Goal: Task Accomplishment & Management: Manage account settings

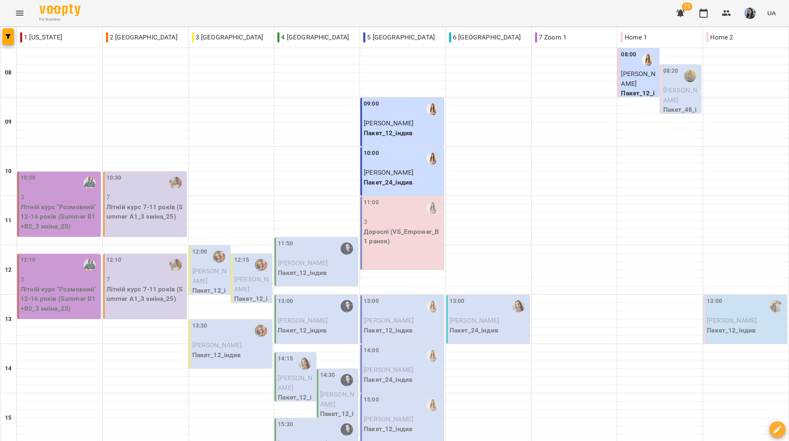
scroll to position [123, 0]
drag, startPoint x: 334, startPoint y: 2, endPoint x: 334, endPoint y: 25, distance: 22.2
click at [334, 2] on div "For Business 75 UA" at bounding box center [394, 13] width 789 height 26
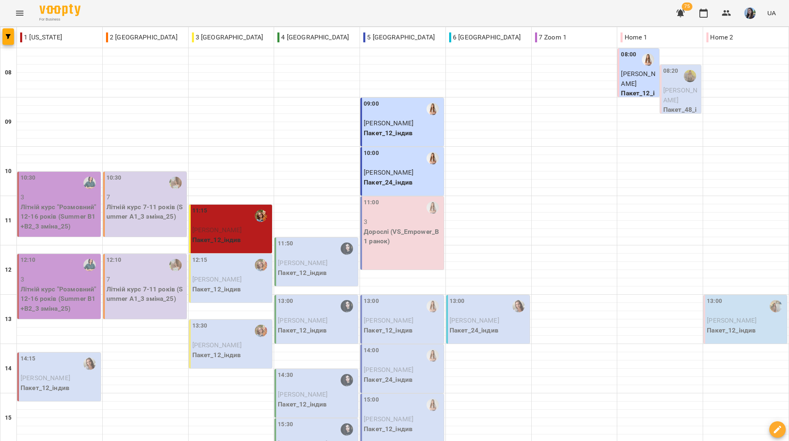
scroll to position [82, 0]
click at [403, 7] on div "For Business 75 UA" at bounding box center [394, 13] width 789 height 26
click at [64, 205] on p "Літній курс "Розмовний" 12-16 років (Summer B1+B2_3 зміна_25)" at bounding box center [60, 216] width 78 height 29
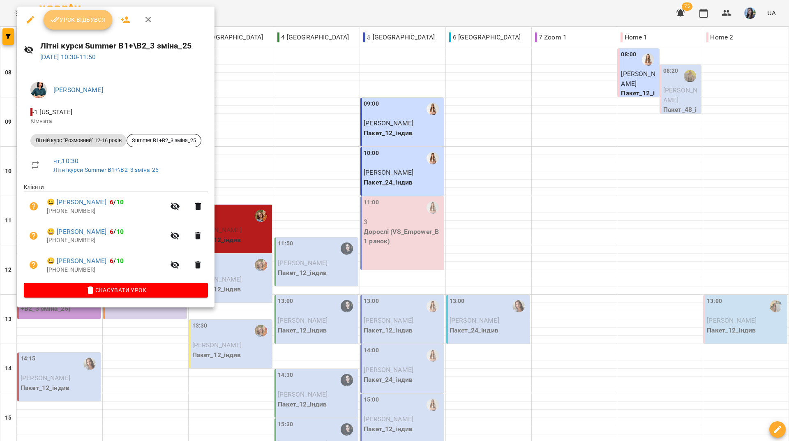
click at [68, 23] on span "Урок відбувся" at bounding box center [78, 20] width 56 height 10
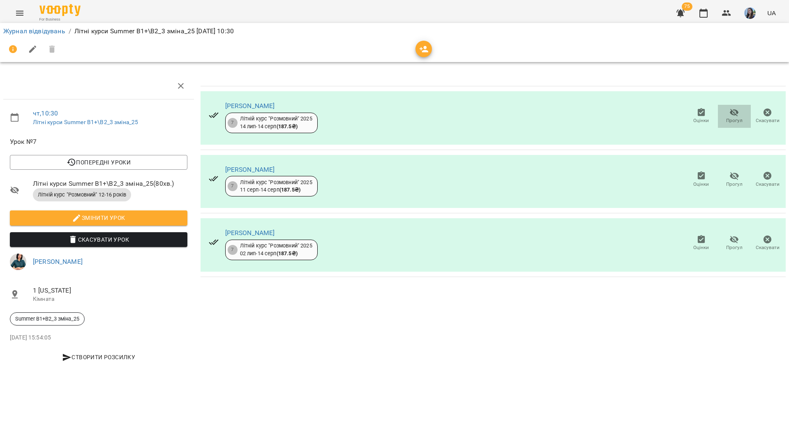
click at [738, 115] on icon "button" at bounding box center [734, 113] width 10 height 10
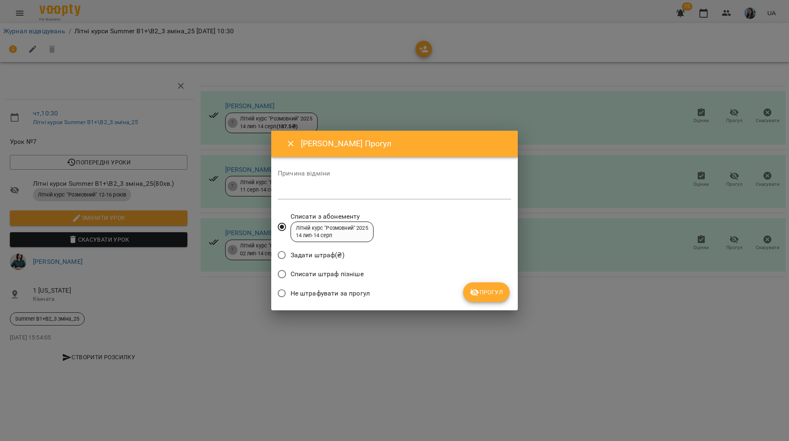
click at [481, 294] on span "Прогул" at bounding box center [485, 292] width 33 height 10
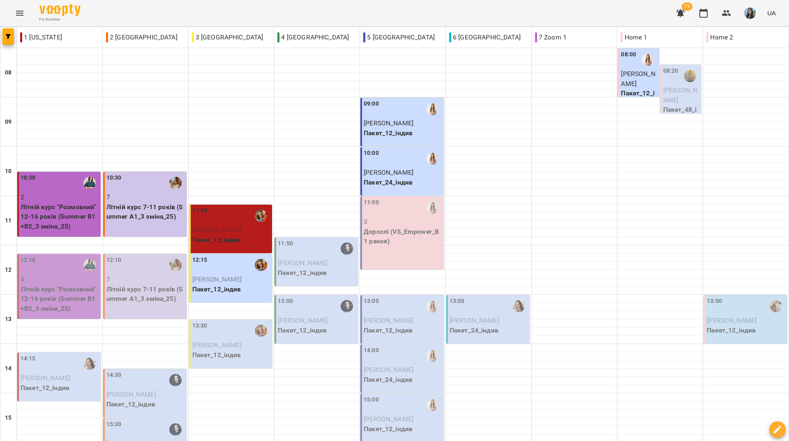
scroll to position [82, 0]
click at [30, 274] on p "3" at bounding box center [60, 279] width 78 height 10
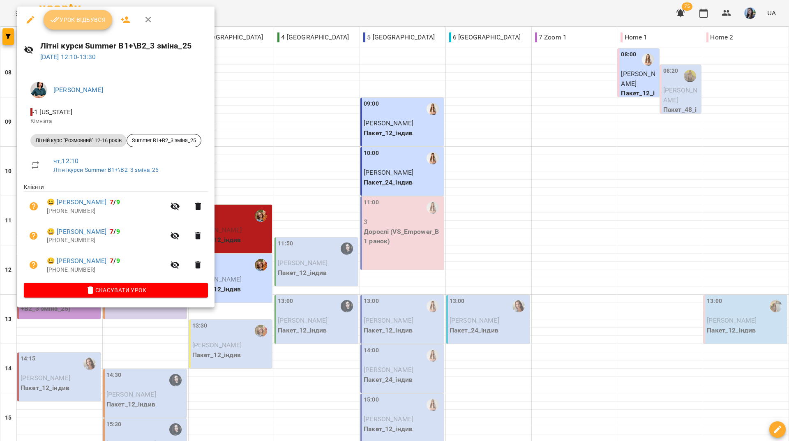
click at [74, 19] on span "Урок відбувся" at bounding box center [78, 20] width 56 height 10
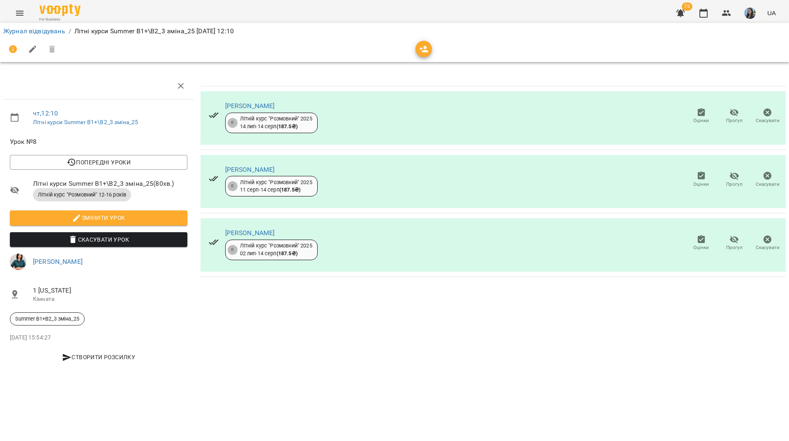
click at [734, 114] on icon "button" at bounding box center [734, 113] width 10 height 10
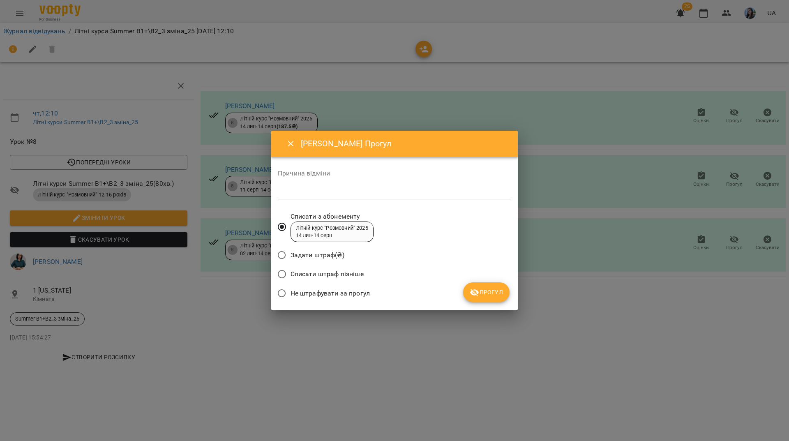
click at [497, 291] on span "Прогул" at bounding box center [485, 292] width 33 height 10
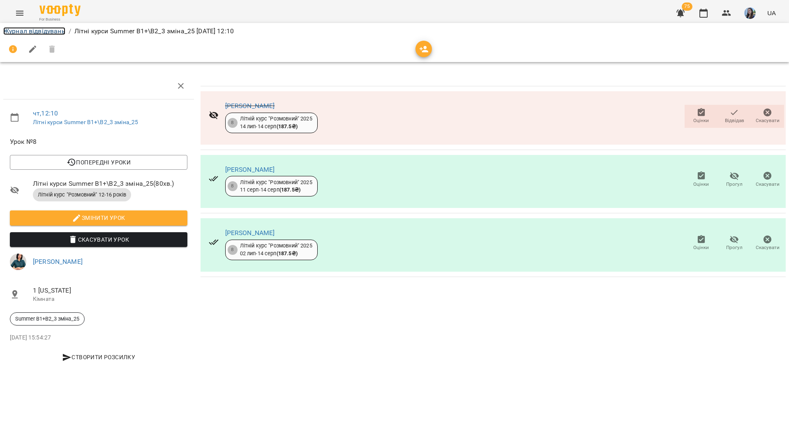
click at [24, 34] on link "Журнал відвідувань" at bounding box center [34, 31] width 62 height 8
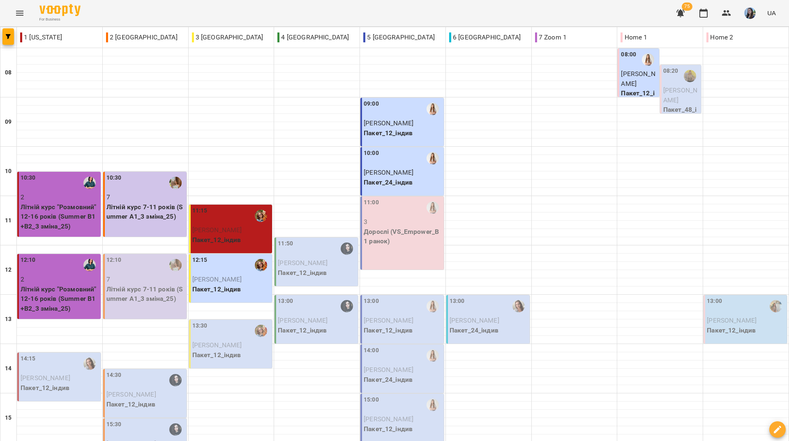
scroll to position [164, 0]
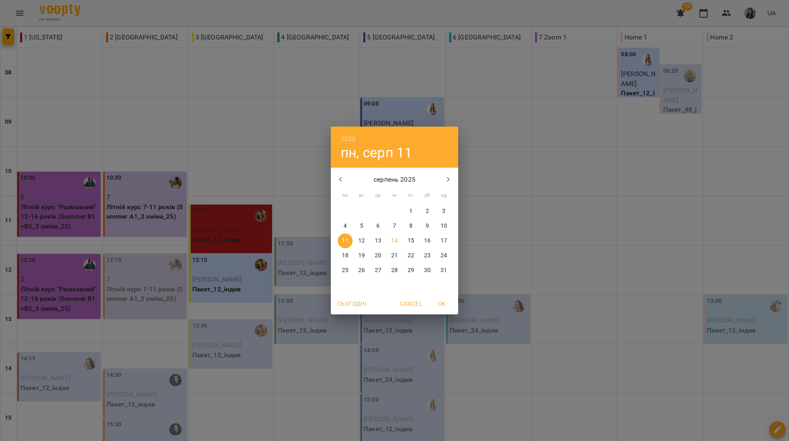
click at [348, 255] on span "18" at bounding box center [345, 255] width 15 height 8
type input "**********"
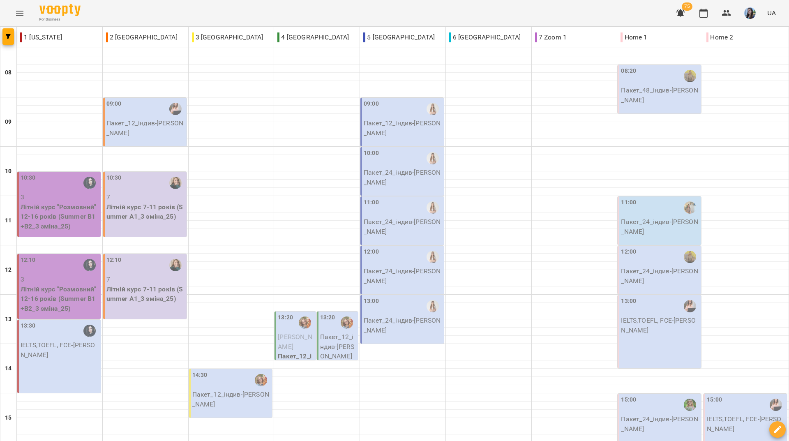
scroll to position [82, 0]
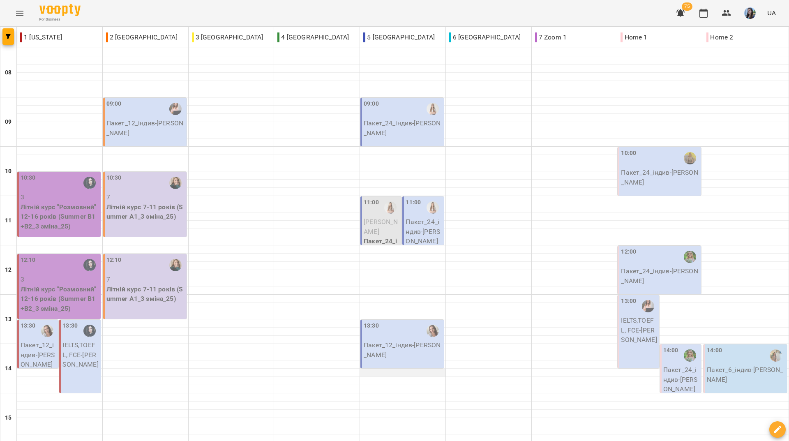
scroll to position [41, 0]
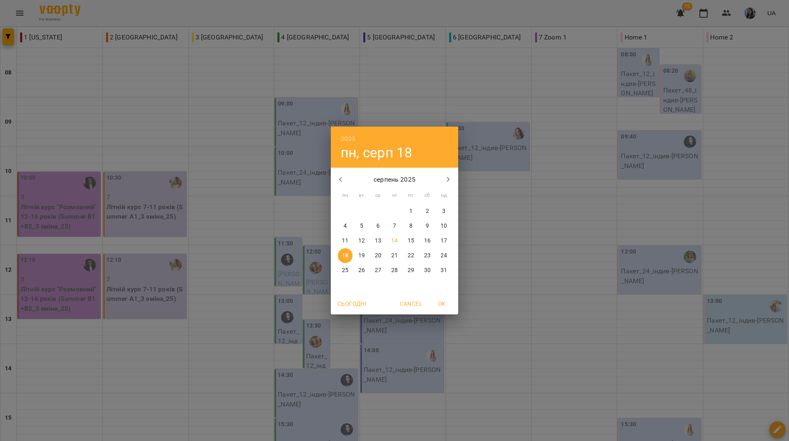
click at [391, 242] on p "14" at bounding box center [394, 241] width 7 height 8
type input "**********"
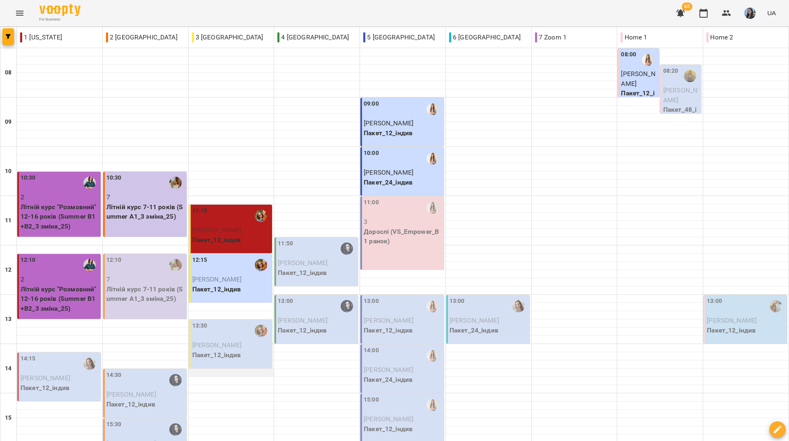
scroll to position [0, 0]
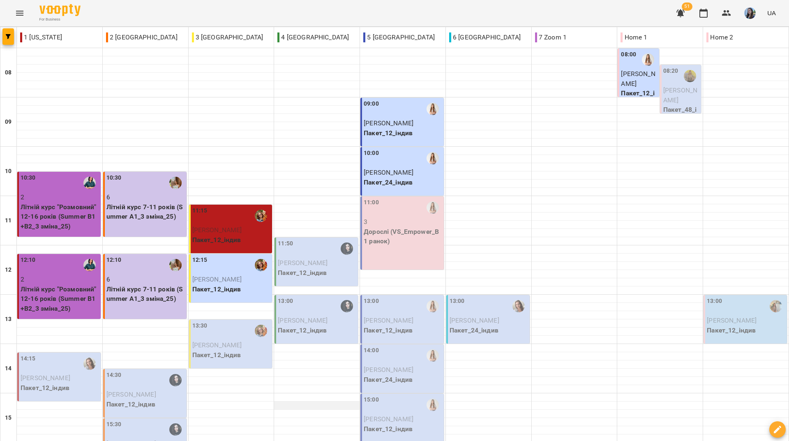
scroll to position [221, 0]
click at [345, 8] on div "For Business 51 UA" at bounding box center [394, 13] width 789 height 26
drag, startPoint x: 788, startPoint y: 202, endPoint x: 553, endPoint y: 20, distance: 297.5
click at [553, 20] on div "For Business 49 UA" at bounding box center [394, 13] width 789 height 26
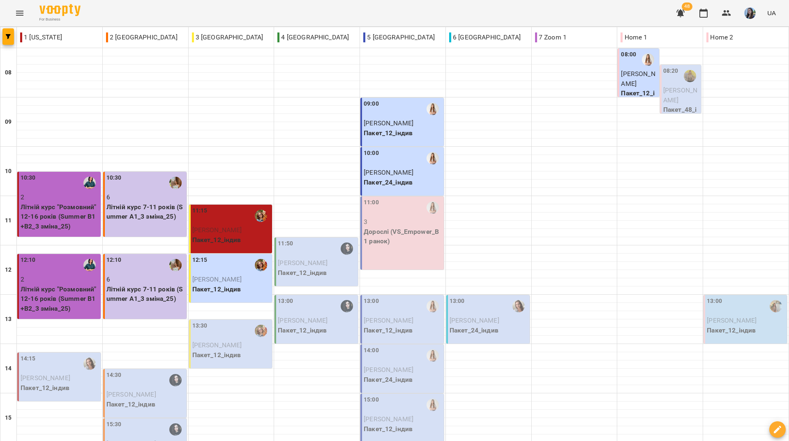
click at [207, 18] on div "For Business 48 UA" at bounding box center [394, 13] width 789 height 26
click at [368, 18] on div "For Business 48 UA" at bounding box center [394, 13] width 789 height 26
drag, startPoint x: 224, startPoint y: 13, endPoint x: 248, endPoint y: 9, distance: 24.0
click at [224, 13] on div "For Business 48 UA" at bounding box center [394, 13] width 789 height 26
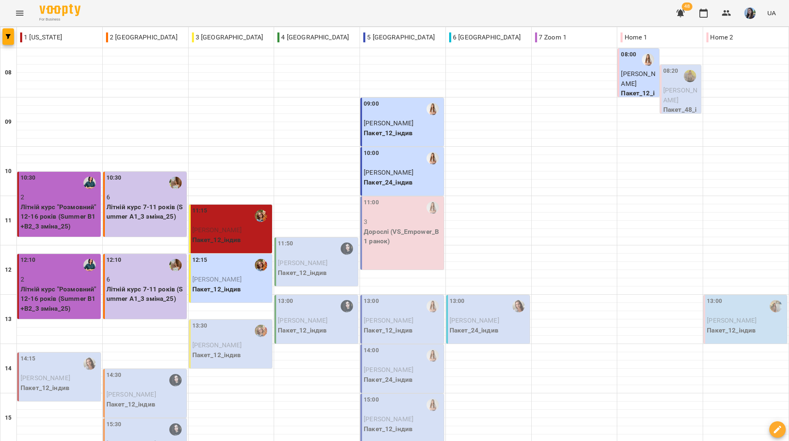
click at [314, 21] on div "For Business 48 UA" at bounding box center [394, 13] width 789 height 26
click at [200, 2] on div "For Business 48 UA" at bounding box center [394, 13] width 789 height 26
click at [323, 11] on div "For Business 48 UA" at bounding box center [394, 13] width 789 height 26
click at [328, 18] on div "For Business 45 UA" at bounding box center [394, 13] width 789 height 26
click at [171, 9] on div "For Business 43 UA" at bounding box center [394, 13] width 789 height 26
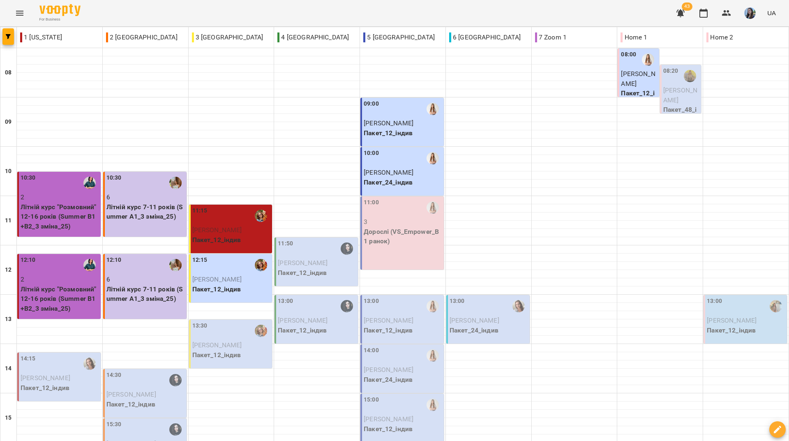
click at [278, 6] on div "For Business 43 UA" at bounding box center [394, 13] width 789 height 26
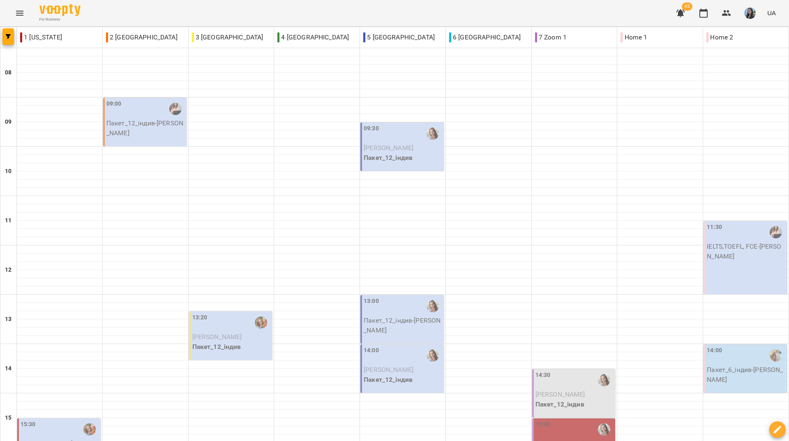
scroll to position [164, 0]
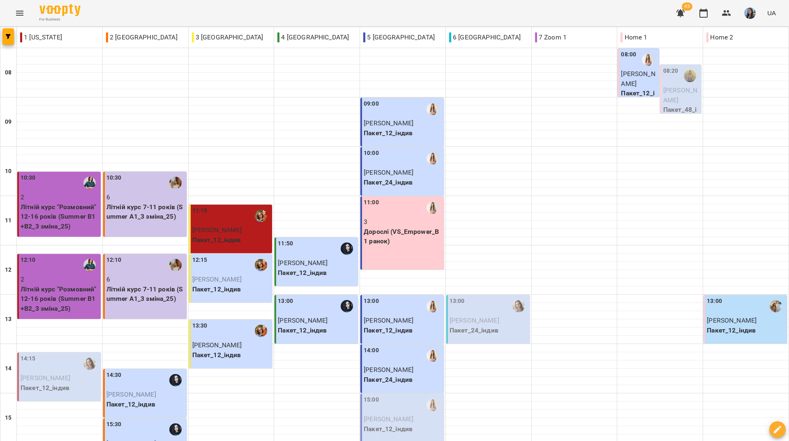
scroll to position [303, 0]
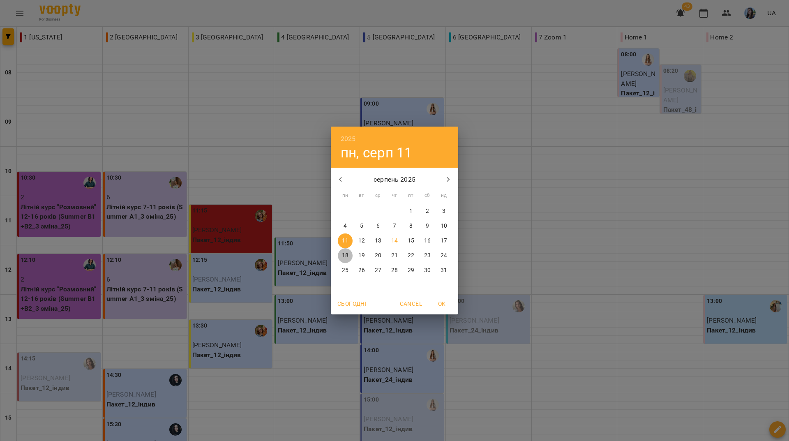
click at [342, 260] on button "18" at bounding box center [345, 255] width 15 height 15
type input "**********"
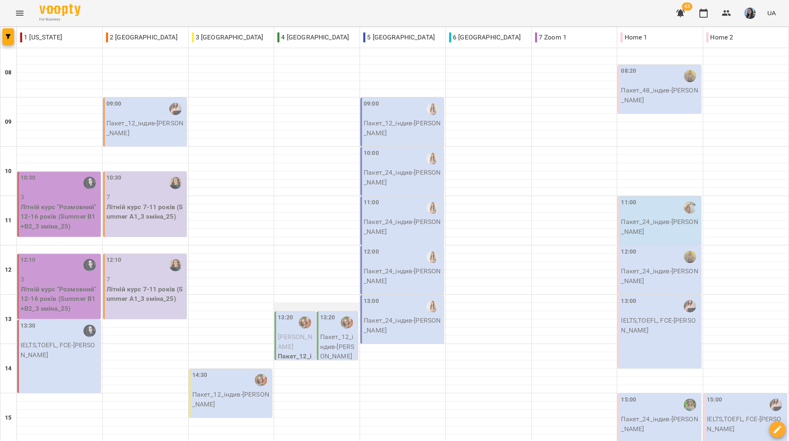
scroll to position [82, 0]
click at [318, 385] on div at bounding box center [316, 389] width 85 height 8
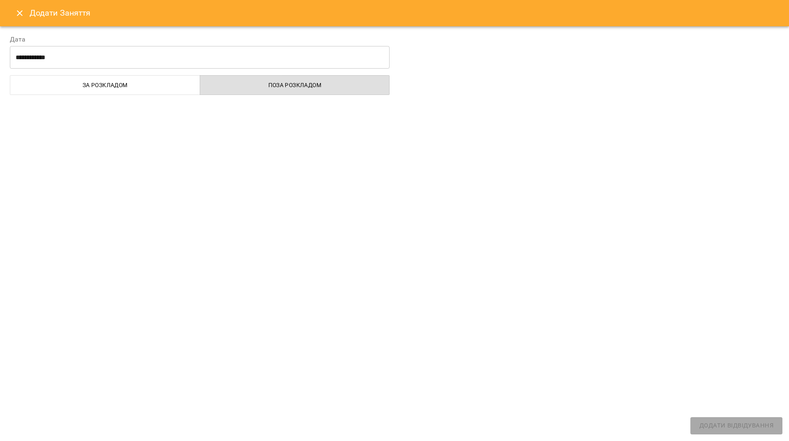
select select
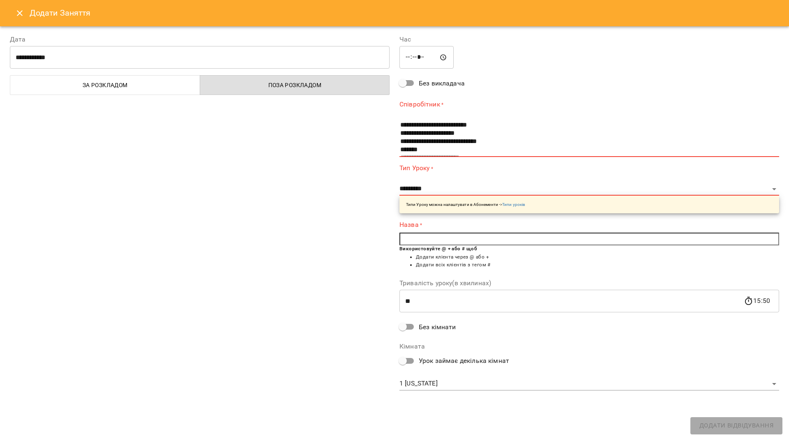
click at [15, 5] on button "Close" at bounding box center [20, 13] width 20 height 20
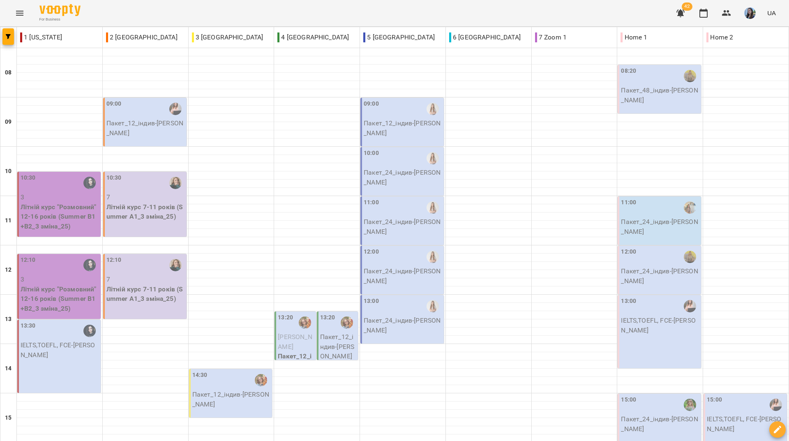
click at [311, 12] on div "For Business 42 UA" at bounding box center [394, 13] width 789 height 26
click at [336, 6] on div "For Business 42 UA" at bounding box center [394, 13] width 789 height 26
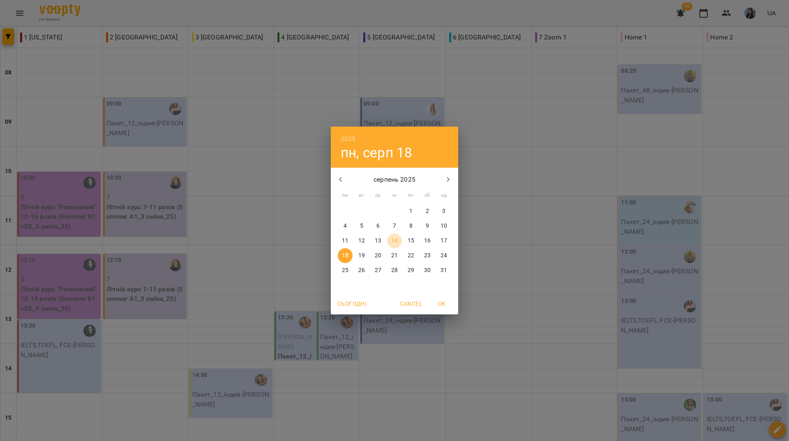
click at [392, 244] on p "14" at bounding box center [394, 241] width 7 height 8
type input "**********"
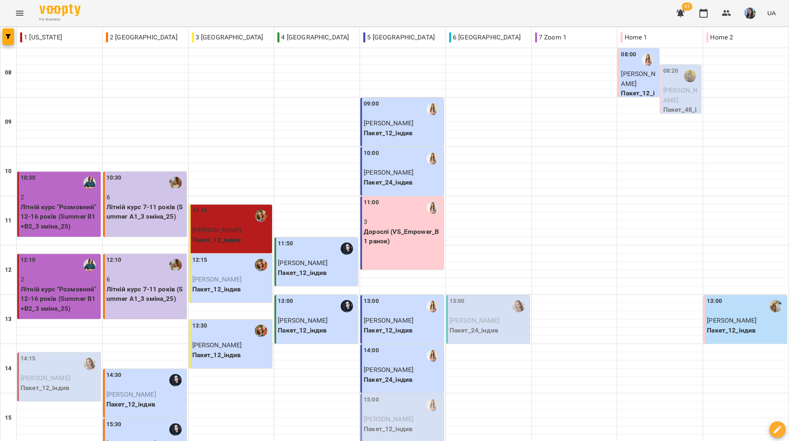
click at [344, 16] on div "For Business 41 UA" at bounding box center [394, 13] width 789 height 26
click at [331, 20] on div "For Business 41 UA" at bounding box center [394, 13] width 789 height 26
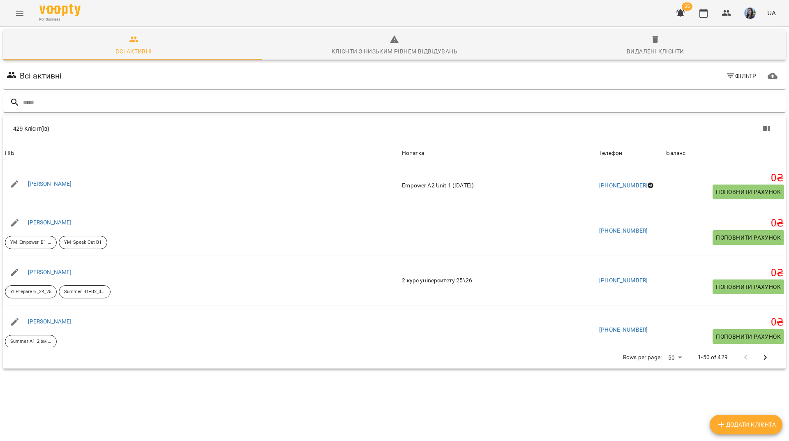
click at [225, 104] on input "text" at bounding box center [402, 103] width 759 height 14
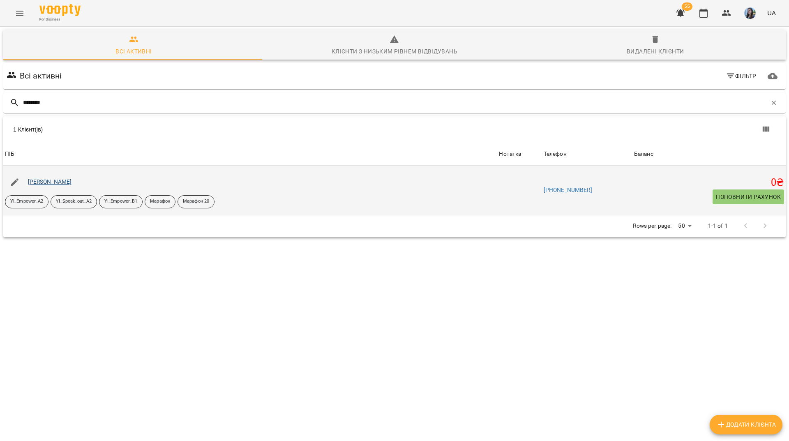
type input "*******"
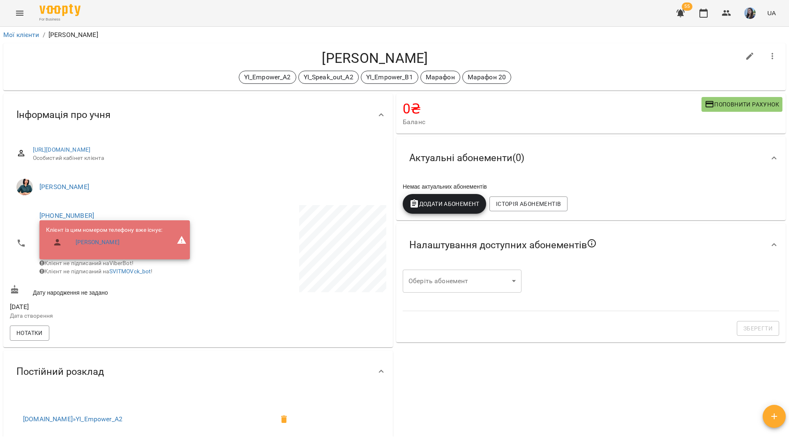
click at [70, 211] on span "[PHONE_NUMBER]" at bounding box center [114, 216] width 150 height 10
click at [73, 214] on link "[PHONE_NUMBER]" at bounding box center [66, 216] width 55 height 8
click at [109, 233] on link at bounding box center [99, 231] width 25 height 17
click at [120, 81] on div "YI_Empower_A2 YI_Speak_out_A2 YI_Empower_B1 Марафон Марафон 20" at bounding box center [375, 77] width 730 height 13
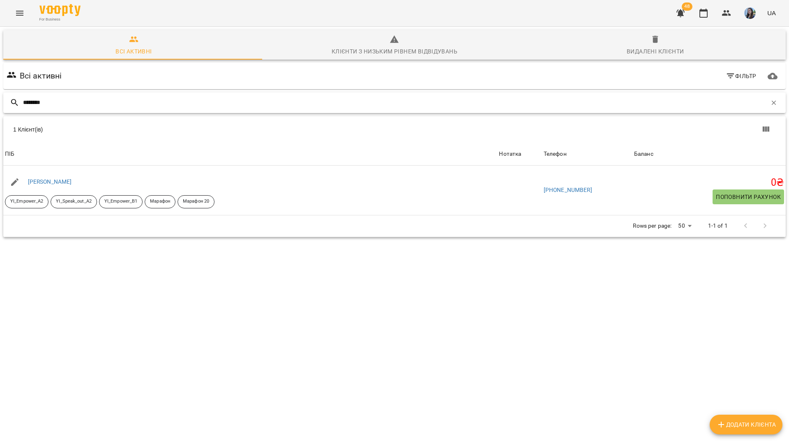
drag, startPoint x: 766, startPoint y: 105, endPoint x: 763, endPoint y: 108, distance: 4.4
click at [766, 106] on button "button" at bounding box center [773, 103] width 14 height 14
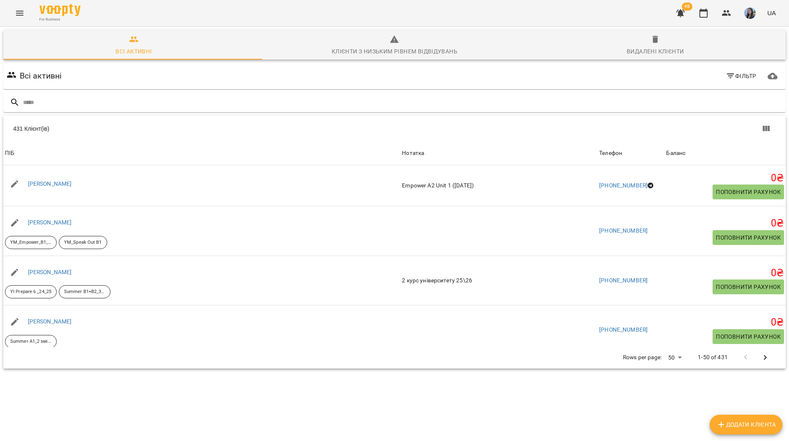
click at [21, 15] on icon "Menu" at bounding box center [19, 13] width 7 height 5
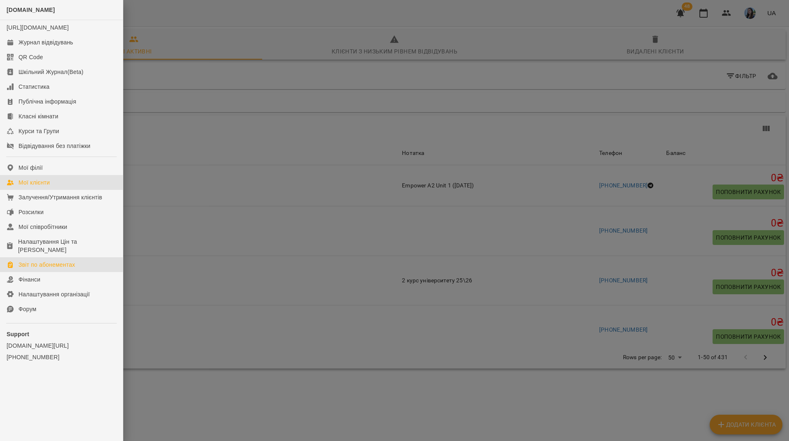
click at [57, 263] on div "Звіт по абонементах" at bounding box center [46, 264] width 57 height 8
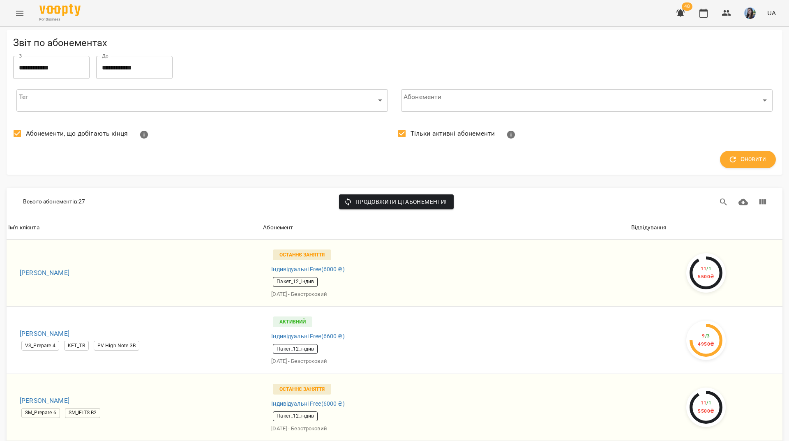
scroll to position [1653, 0]
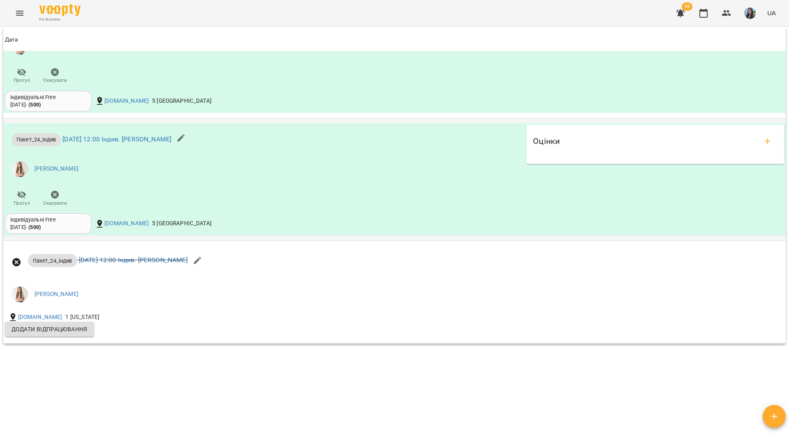
scroll to position [815, 0]
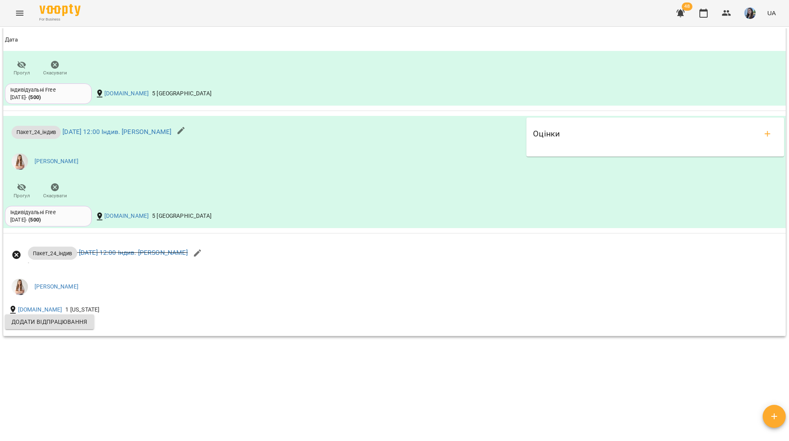
click at [237, 5] on div "For Business 48 UA" at bounding box center [394, 13] width 789 height 26
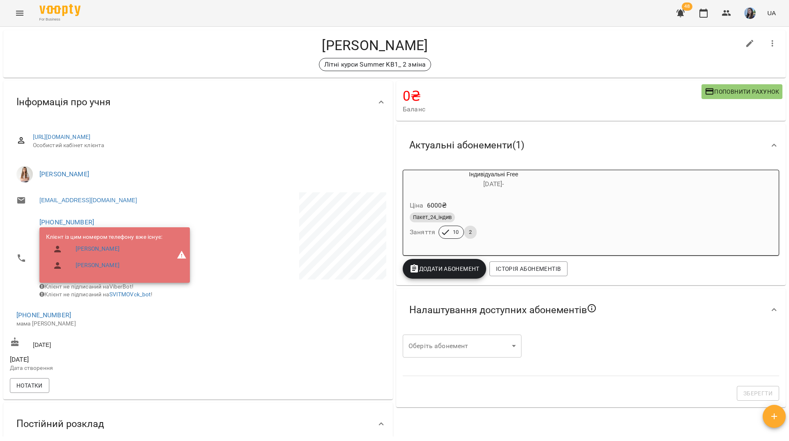
scroll to position [0, 0]
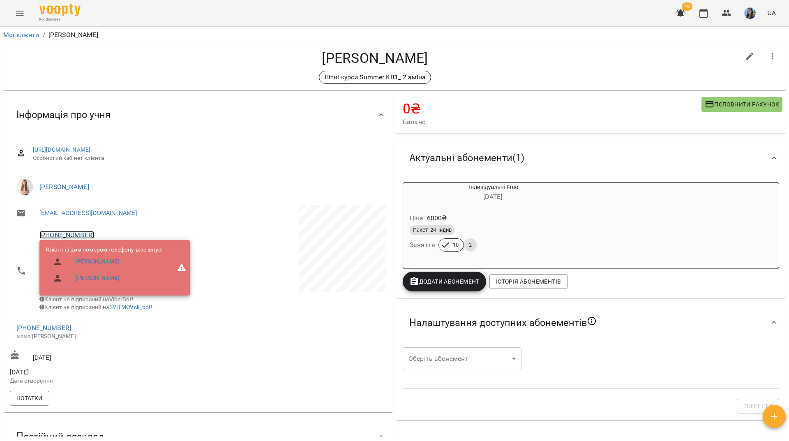
click at [86, 233] on link "[PHONE_NUMBER]" at bounding box center [66, 235] width 55 height 8
click at [278, 277] on div at bounding box center [394, 220] width 789 height 441
click at [83, 237] on link "[PHONE_NUMBER]" at bounding box center [66, 235] width 55 height 8
click at [102, 255] on img at bounding box center [100, 251] width 12 height 12
click at [130, 74] on div "Літні курси Summer KB1_ 2 зміна" at bounding box center [375, 77] width 730 height 13
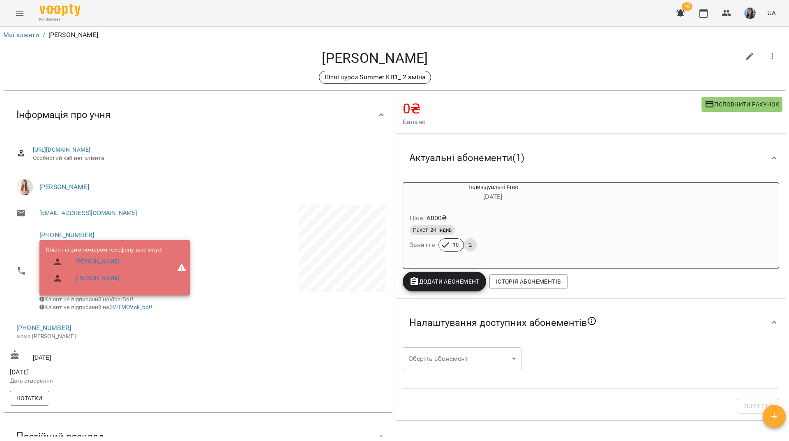
drag, startPoint x: 205, startPoint y: 10, endPoint x: 190, endPoint y: 12, distance: 15.3
click at [205, 10] on div "For Business 48 UA" at bounding box center [394, 13] width 789 height 26
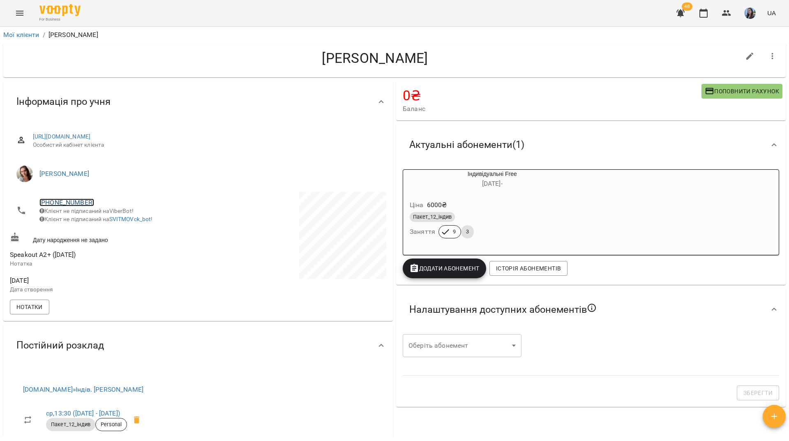
click at [78, 206] on link "[PHONE_NUMBER]" at bounding box center [66, 202] width 55 height 8
click at [101, 218] on img at bounding box center [100, 218] width 12 height 12
click at [145, 62] on h4 "[PERSON_NAME]" at bounding box center [375, 58] width 730 height 17
drag, startPoint x: 132, startPoint y: 61, endPoint x: 136, endPoint y: 67, distance: 7.2
click at [132, 61] on h4 "[PERSON_NAME]" at bounding box center [375, 58] width 730 height 17
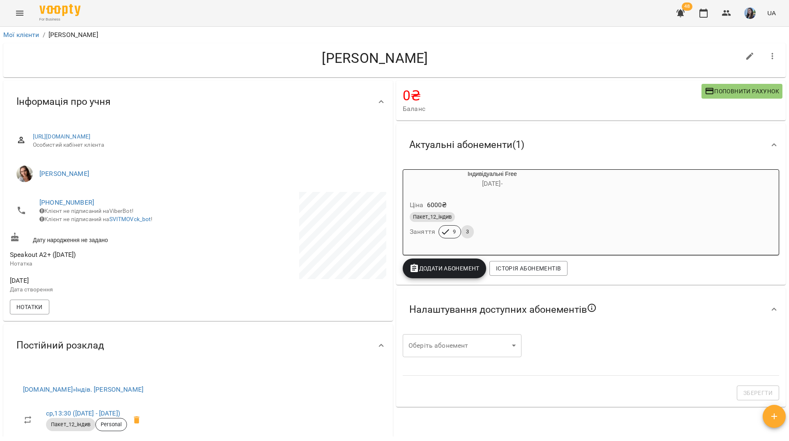
click at [106, 45] on div "[PERSON_NAME]" at bounding box center [394, 60] width 782 height 34
click at [168, 7] on div "For Business 48 UA" at bounding box center [394, 13] width 789 height 26
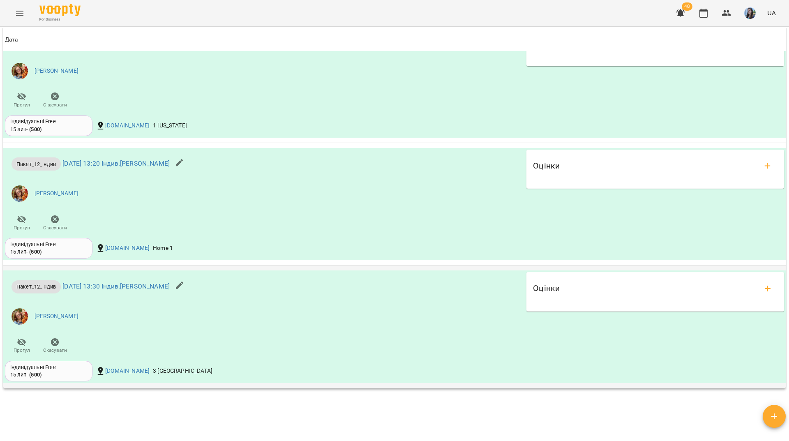
scroll to position [932, 0]
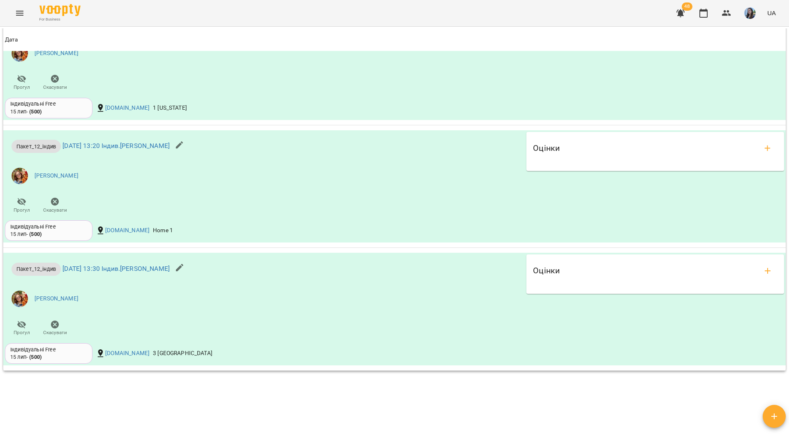
click at [436, 13] on div "For Business 48 UA" at bounding box center [394, 13] width 789 height 26
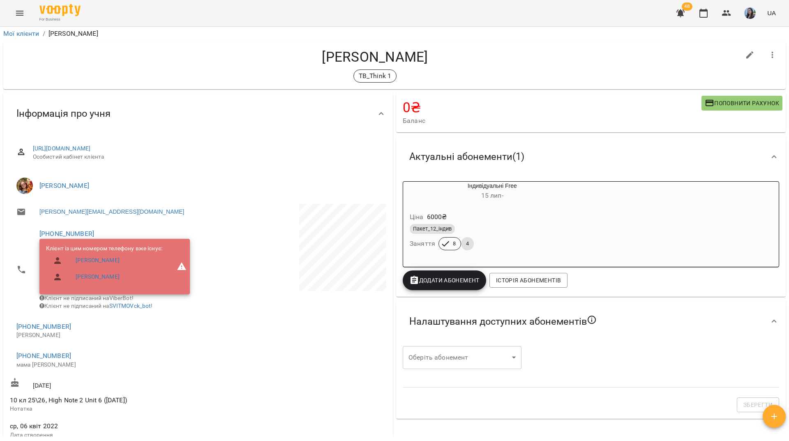
scroll to position [0, 0]
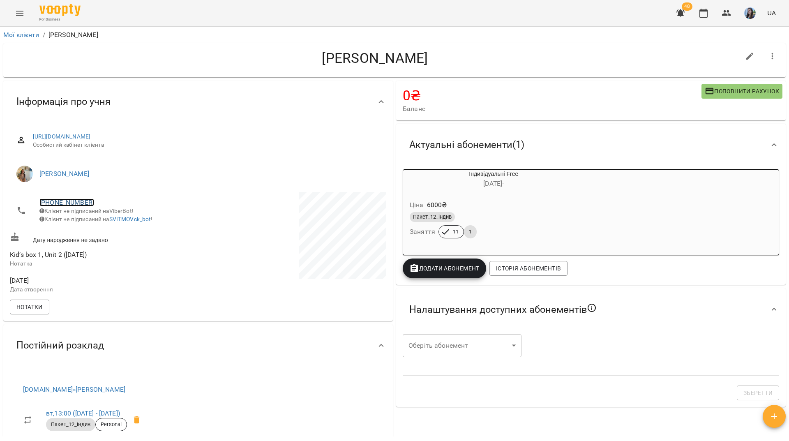
click at [82, 204] on link "+380633740030" at bounding box center [66, 202] width 55 height 8
click at [108, 231] on div at bounding box center [394, 220] width 789 height 441
click at [86, 206] on span "+380633740030" at bounding box center [114, 203] width 150 height 10
click at [78, 203] on link "+380633740030" at bounding box center [66, 202] width 55 height 8
click at [104, 223] on img at bounding box center [100, 218] width 12 height 12
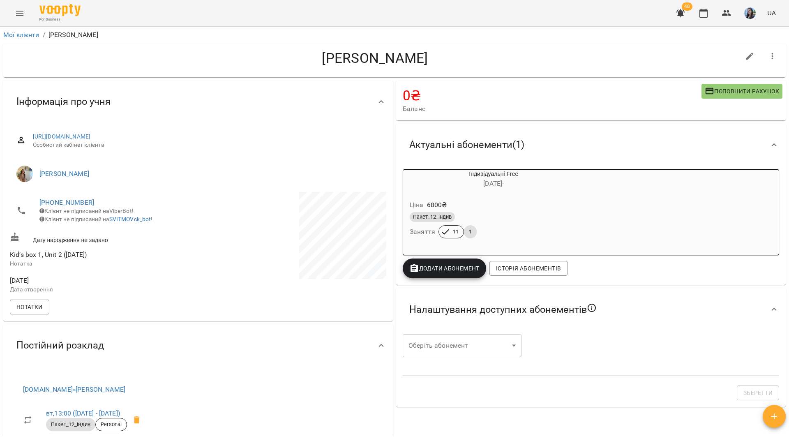
click at [174, 24] on div "For Business 48 UA" at bounding box center [394, 13] width 789 height 26
click at [244, 18] on div "For Business 48 UA" at bounding box center [394, 13] width 789 height 26
click at [64, 199] on link "[PHONE_NUMBER]" at bounding box center [66, 202] width 55 height 8
click at [96, 226] on link at bounding box center [99, 217] width 25 height 17
click at [144, 54] on h4 "Мартинюк Поліна" at bounding box center [375, 58] width 730 height 17
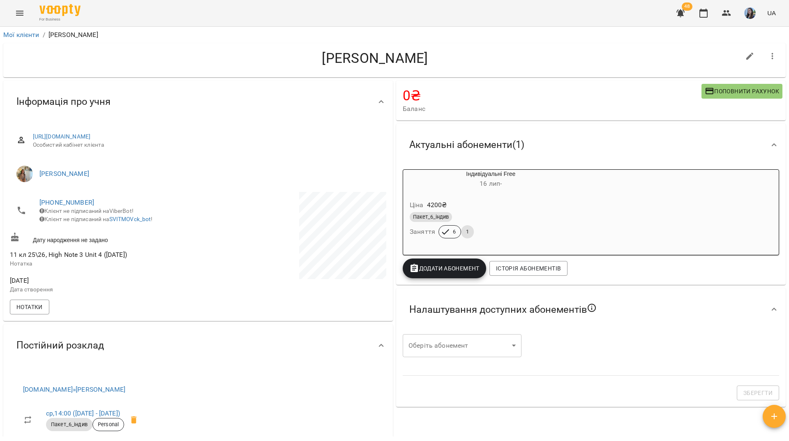
click at [143, 51] on h4 "Мартинюк Поліна" at bounding box center [375, 58] width 730 height 17
click at [62, 48] on div "Мартинюк Поліна" at bounding box center [394, 60] width 782 height 34
click at [138, 66] on h4 "Мартинюк Поліна" at bounding box center [375, 58] width 730 height 17
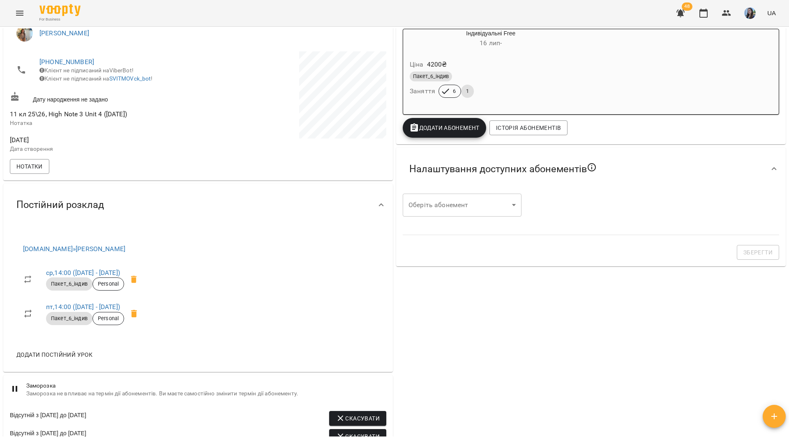
scroll to position [138, 0]
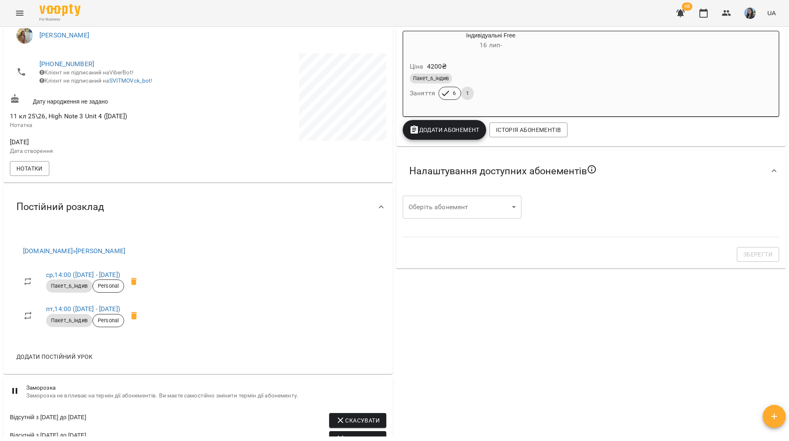
click at [246, 23] on div "For Business 48 UA" at bounding box center [394, 13] width 789 height 26
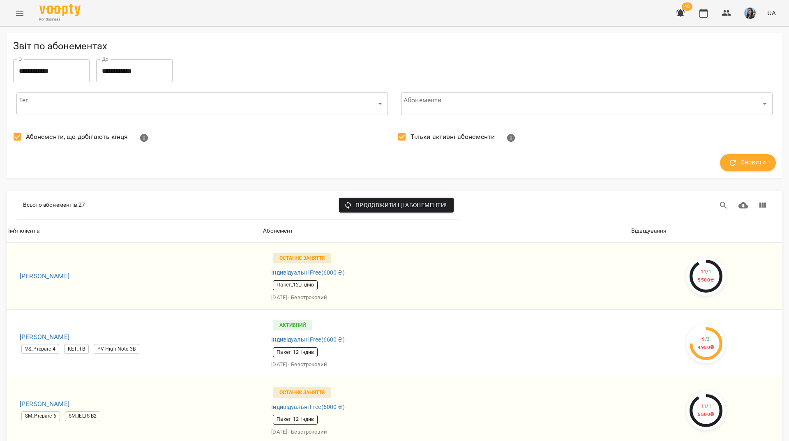
scroll to position [1488, 0]
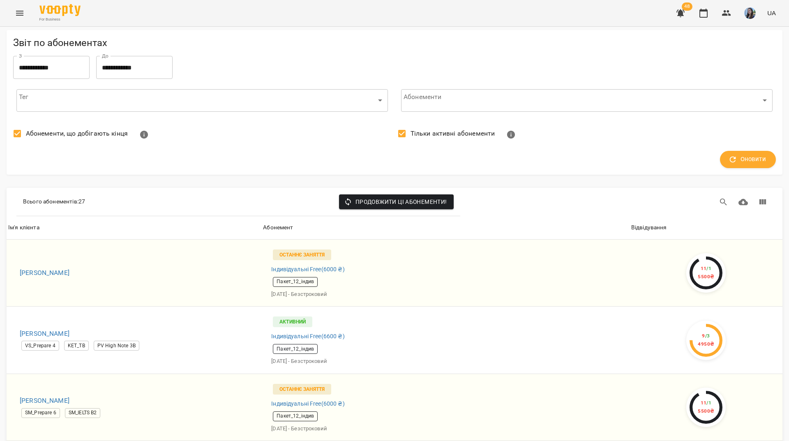
click at [685, 17] on icon "button" at bounding box center [680, 13] width 10 height 10
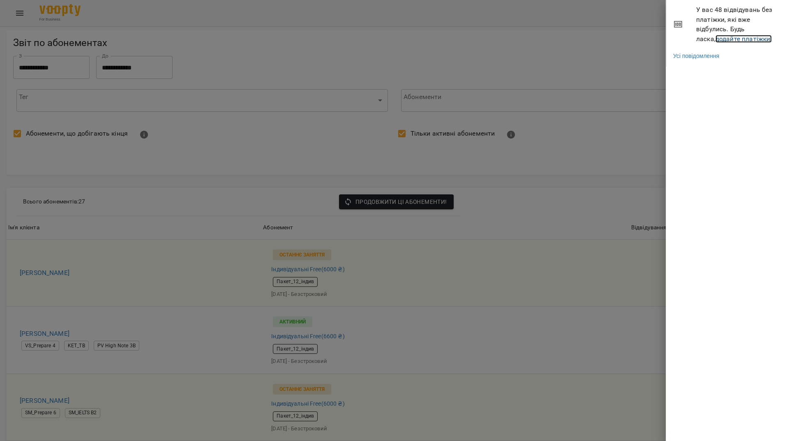
click at [728, 39] on link "додайте платіжки!" at bounding box center [743, 39] width 57 height 8
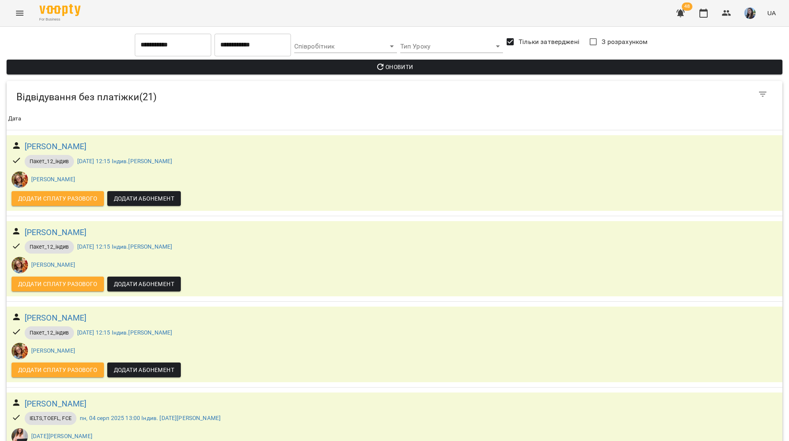
scroll to position [1248, 0]
click at [727, 16] on icon "button" at bounding box center [726, 13] width 9 height 6
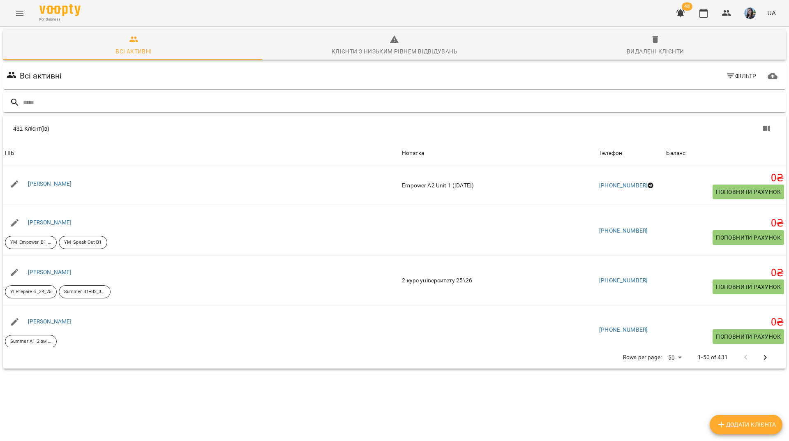
click at [359, 105] on input "text" at bounding box center [402, 103] width 759 height 14
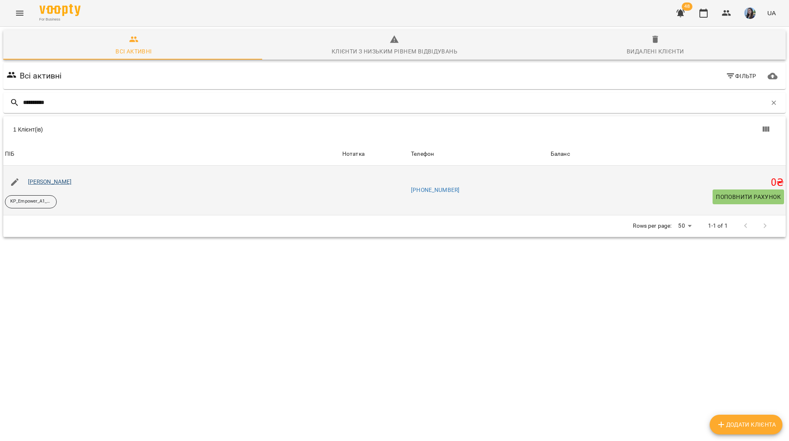
type input "*********"
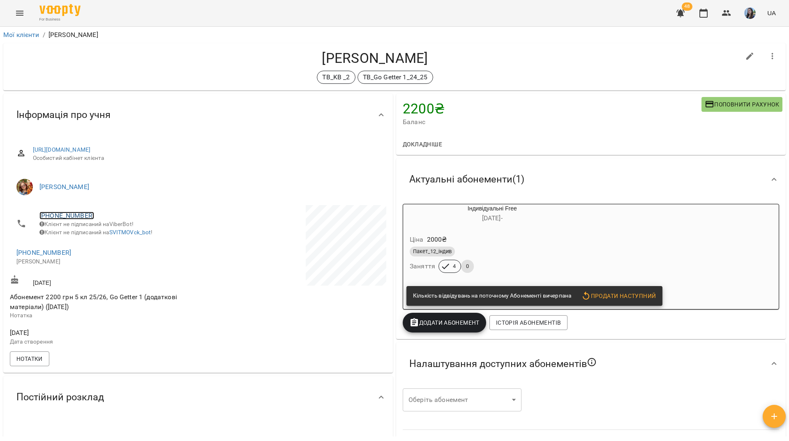
click at [69, 215] on link "[PHONE_NUMBER]" at bounding box center [66, 216] width 55 height 8
click at [102, 237] on img at bounding box center [100, 231] width 12 height 12
click at [274, 12] on div "For Business 48 UA" at bounding box center [394, 13] width 789 height 26
click at [73, 212] on link "+380634531998" at bounding box center [66, 216] width 55 height 8
click at [100, 232] on img at bounding box center [100, 231] width 12 height 12
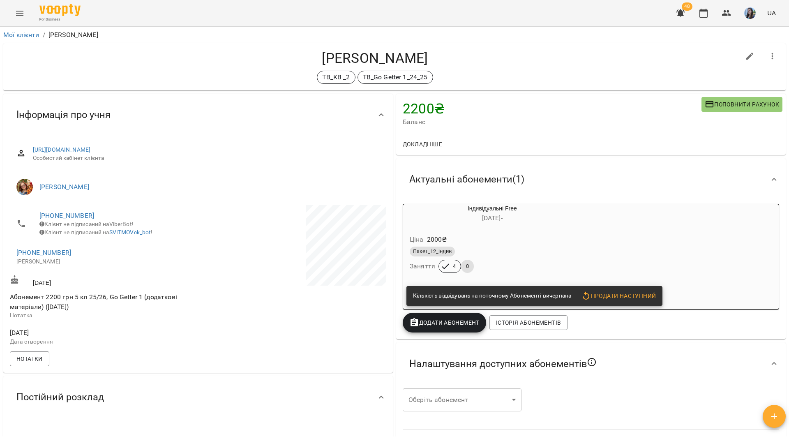
drag, startPoint x: 309, startPoint y: 18, endPoint x: 313, endPoint y: 1, distance: 17.7
click at [310, 17] on div "For Business 48 UA" at bounding box center [394, 13] width 789 height 26
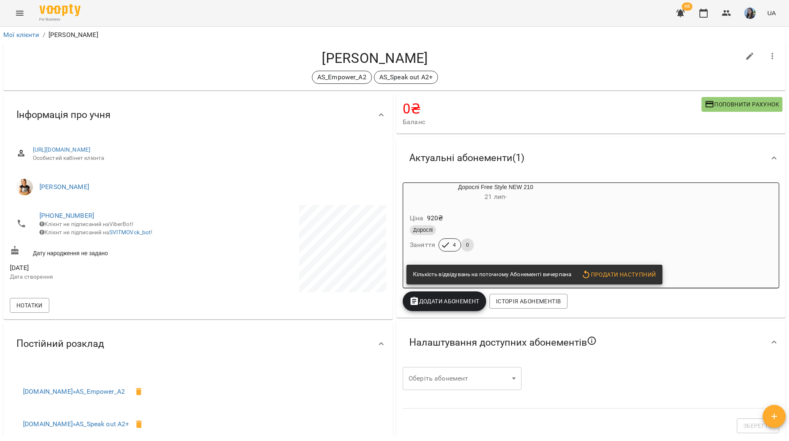
click at [160, 14] on div "For Business 48 UA" at bounding box center [394, 13] width 789 height 26
click at [71, 213] on link "[PHONE_NUMBER]" at bounding box center [66, 216] width 55 height 8
click at [108, 235] on link at bounding box center [99, 231] width 25 height 17
click at [127, 71] on div "AS_Empower_A2 AS_Speak out A2+" at bounding box center [375, 77] width 730 height 13
click at [78, 216] on link "[PHONE_NUMBER]" at bounding box center [66, 216] width 55 height 8
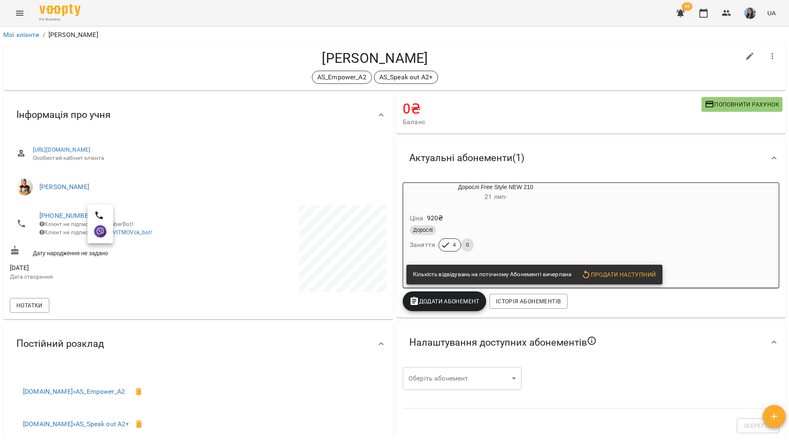
click at [103, 240] on ul at bounding box center [99, 224] width 25 height 39
click at [103, 237] on img at bounding box center [100, 231] width 12 height 12
click at [223, 13] on div "For Business 48 UA" at bounding box center [394, 13] width 789 height 26
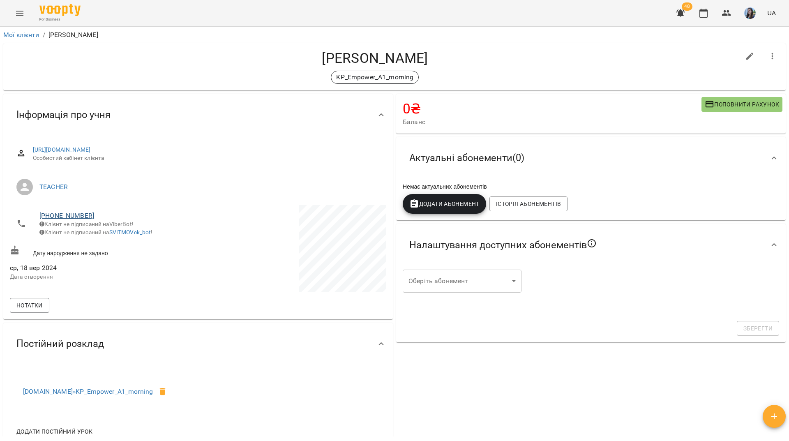
drag, startPoint x: 53, startPoint y: 209, endPoint x: 54, endPoint y: 214, distance: 5.2
click at [54, 214] on li "+380673208372 Клієнт не підписаний на ViberBot! Клієнт не підписаний на SVITMOV…" at bounding box center [103, 223] width 186 height 37
click at [54, 214] on link "+380673208372" at bounding box center [66, 216] width 55 height 8
click at [92, 231] on link at bounding box center [99, 231] width 25 height 17
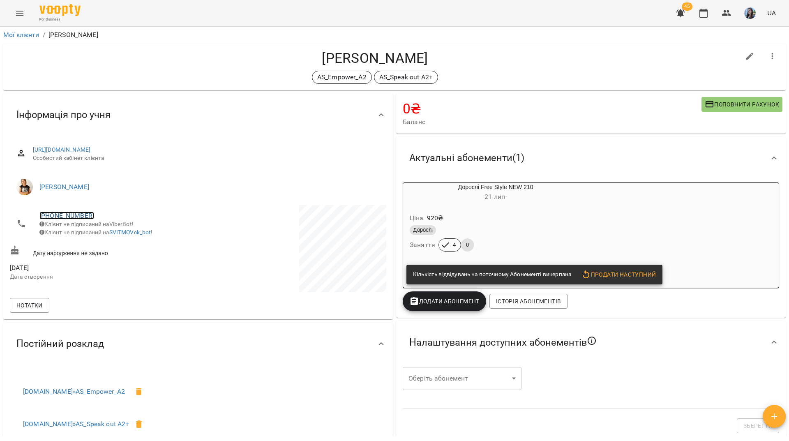
click at [69, 218] on link "+380939074717" at bounding box center [66, 216] width 55 height 8
click at [100, 234] on img at bounding box center [100, 231] width 12 height 12
drag, startPoint x: 173, startPoint y: 10, endPoint x: 177, endPoint y: 3, distance: 8.2
click at [174, 9] on div "For Business 45 UA" at bounding box center [394, 13] width 789 height 26
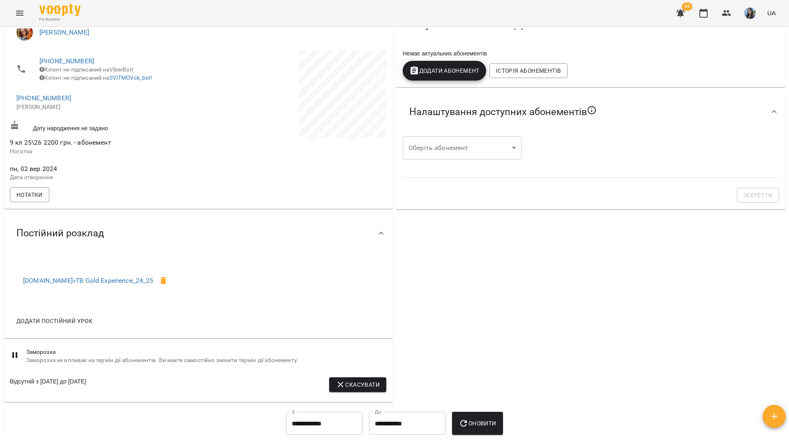
scroll to position [164, 0]
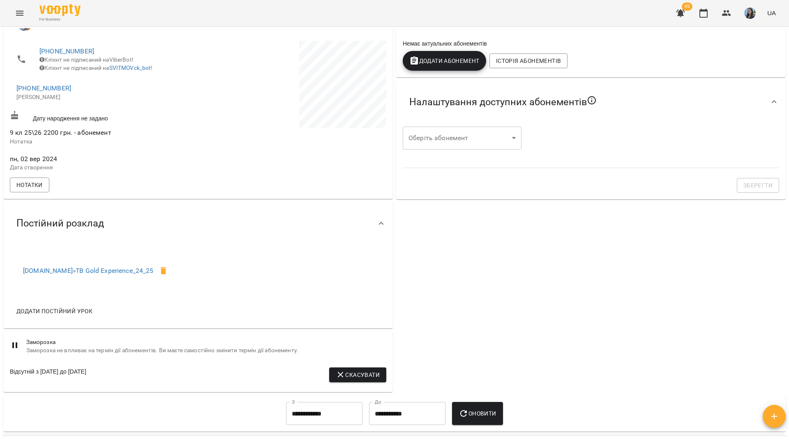
click at [445, 66] on span "Додати Абонемент" at bounding box center [444, 61] width 70 height 10
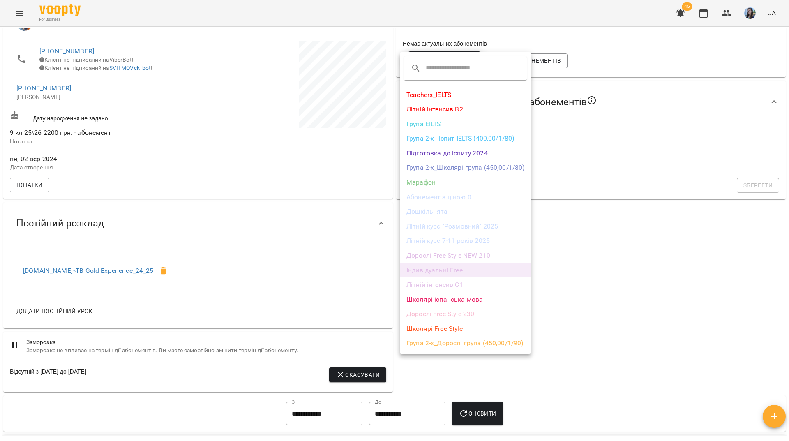
click at [463, 272] on li "Індивідуальні Free" at bounding box center [465, 270] width 131 height 15
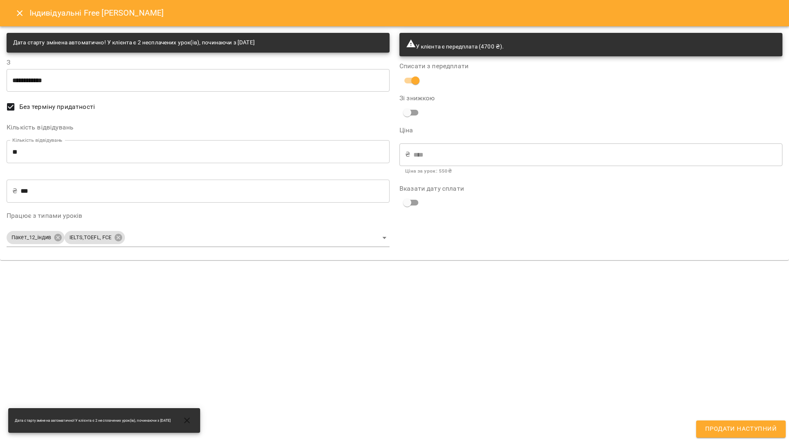
click at [28, 189] on input "***" at bounding box center [205, 190] width 369 height 23
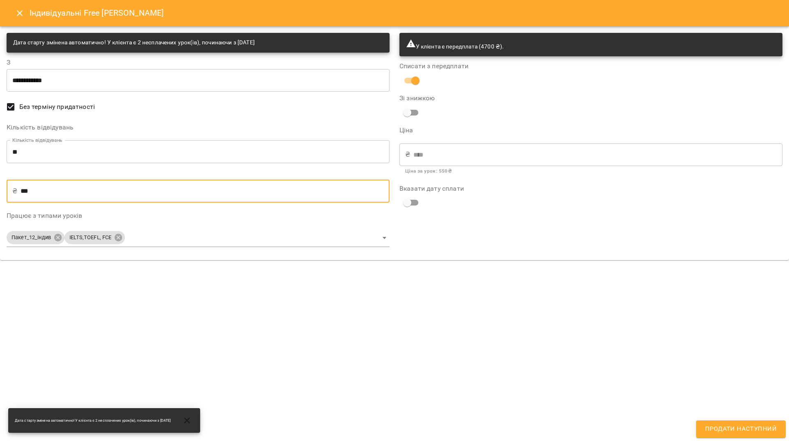
type input "**"
type input "***"
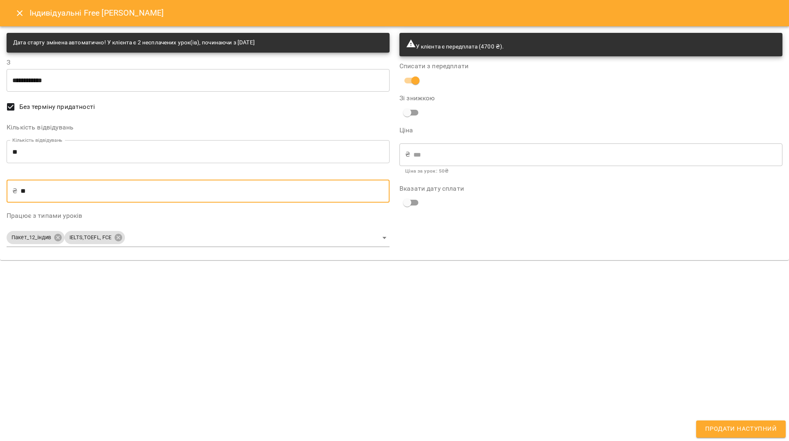
type input "***"
type input "****"
type input "***"
click at [119, 238] on body "For Business 45 UA Мої клієнти / Геліх Дмитро Геліх Дмитро TB_Gold Experience_2…" at bounding box center [394, 233] width 789 height 467
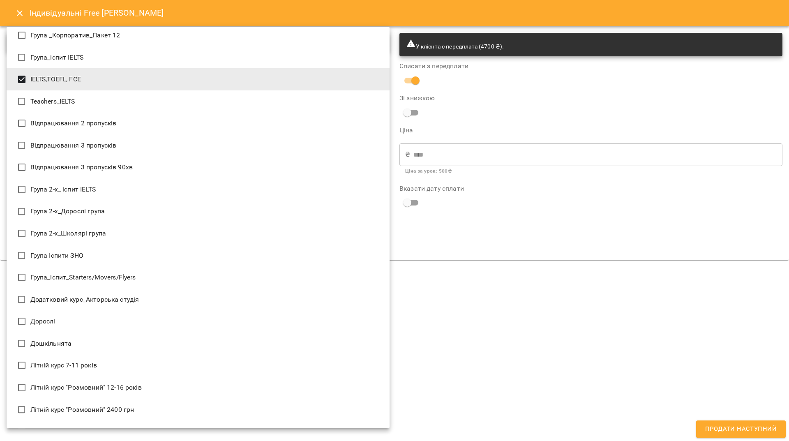
scroll to position [0, 0]
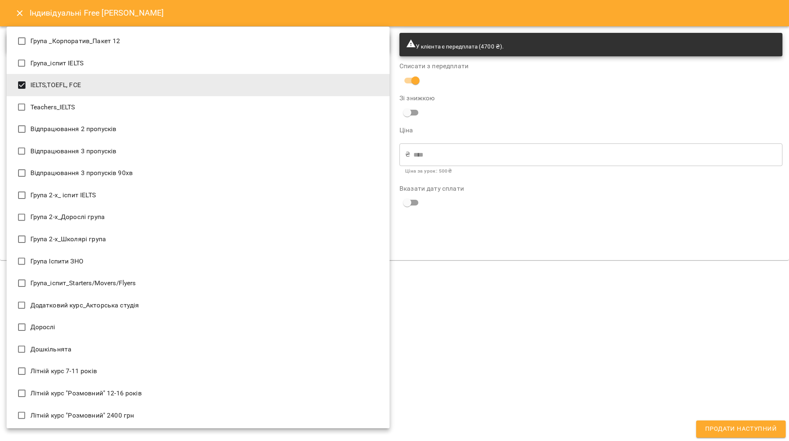
click at [156, 84] on li "IELTS,TOEFL, FCE" at bounding box center [198, 85] width 383 height 22
type input "**********"
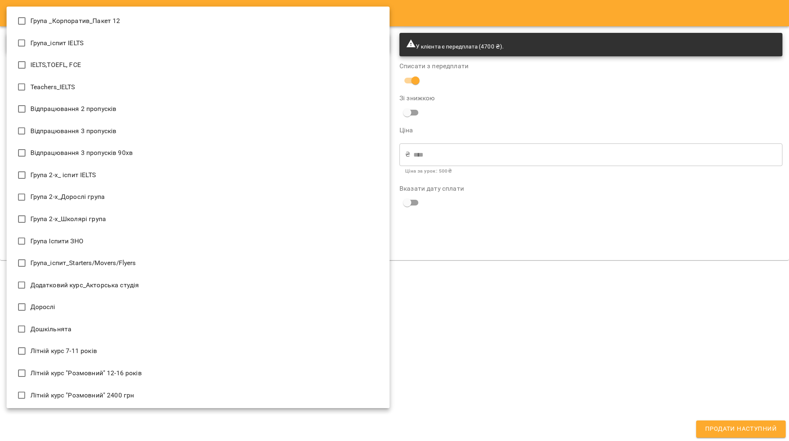
click at [533, 369] on div at bounding box center [394, 220] width 789 height 441
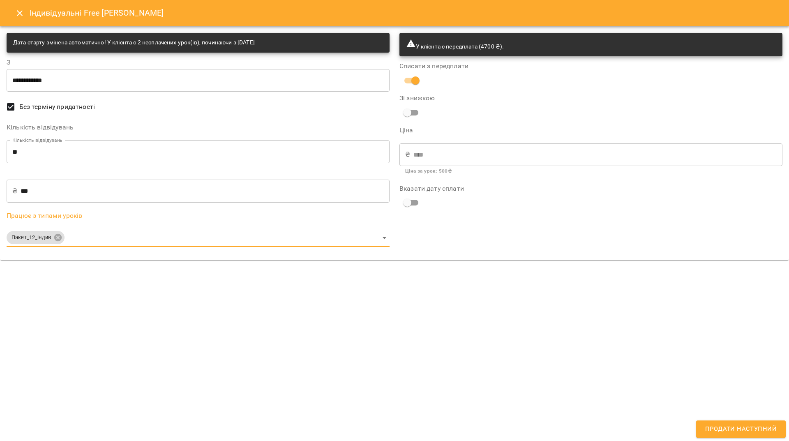
click at [34, 156] on input "**" at bounding box center [198, 151] width 383 height 23
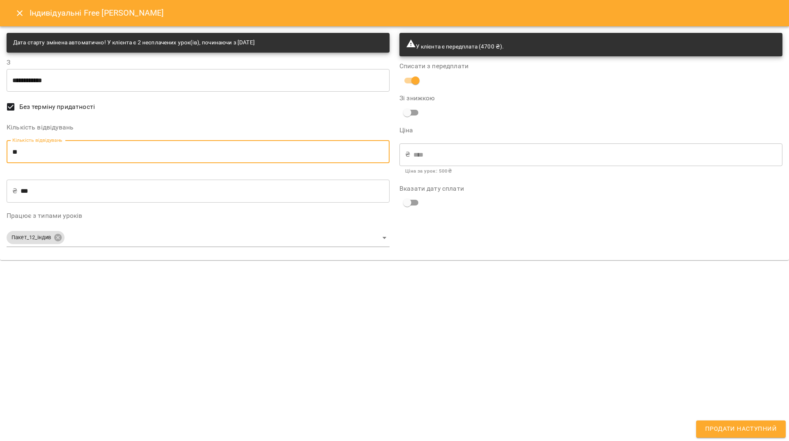
type input "*"
type input "***"
type input "*"
type input "****"
type input "*"
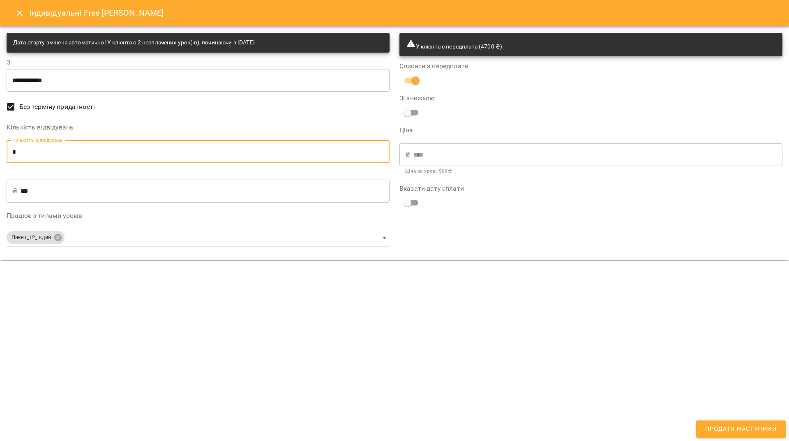
click at [296, 321] on div "**********" at bounding box center [394, 220] width 789 height 441
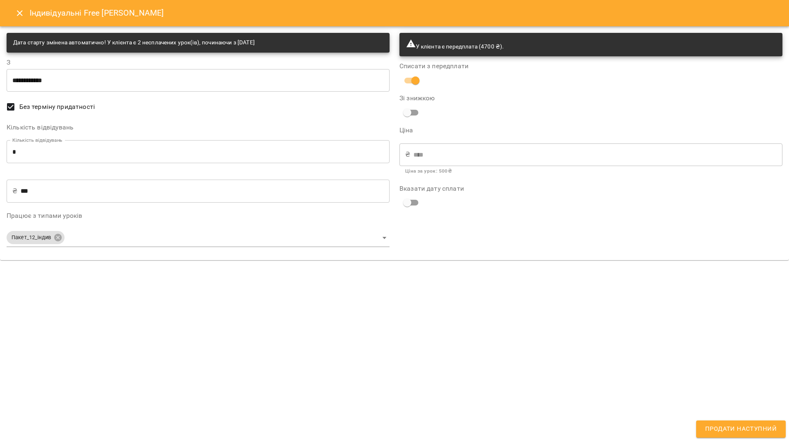
click at [114, 81] on input "**********" at bounding box center [198, 80] width 383 height 23
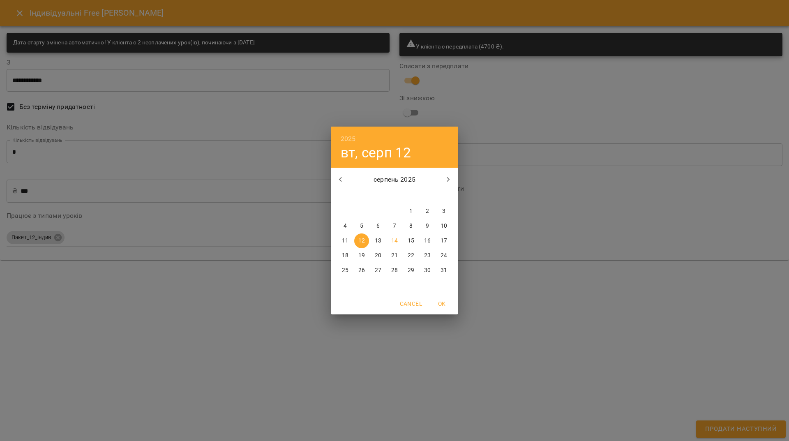
click at [357, 242] on span "12" at bounding box center [361, 241] width 15 height 8
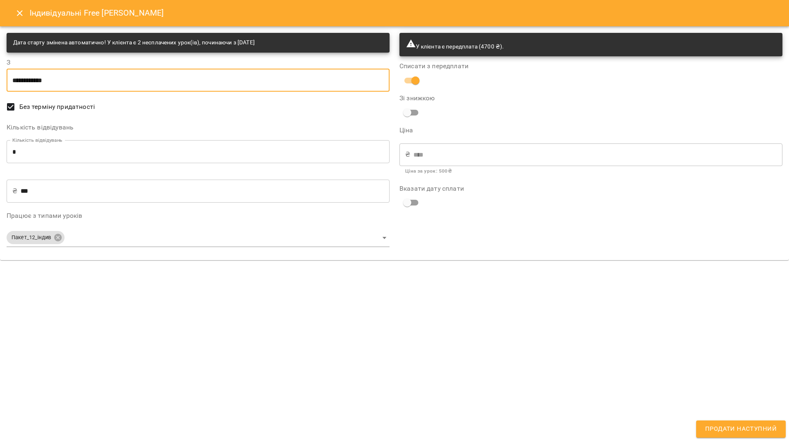
click at [766, 432] on span "Продати наступний" at bounding box center [740, 428] width 71 height 11
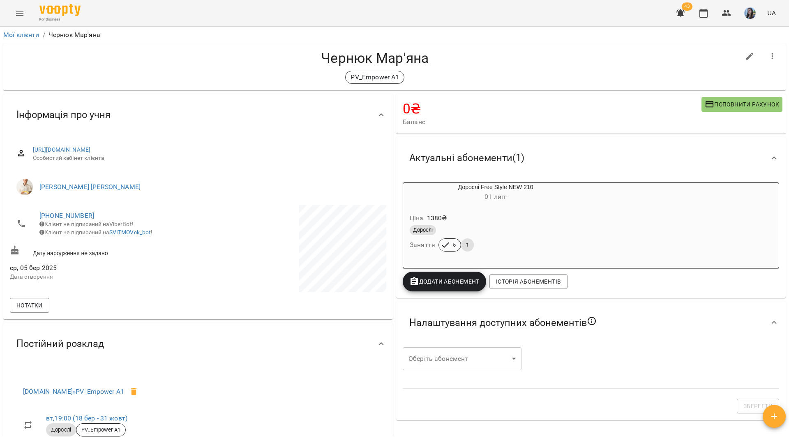
click at [248, 10] on div "For Business 43 UA" at bounding box center [394, 13] width 789 height 26
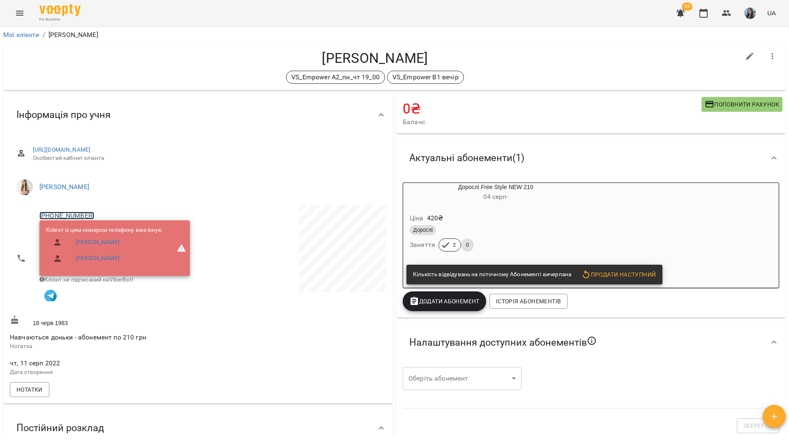
click at [86, 212] on link "+380661967330" at bounding box center [66, 216] width 55 height 8
click at [99, 228] on img at bounding box center [100, 231] width 12 height 12
click at [244, 16] on div "For Business 43 UA" at bounding box center [394, 13] width 789 height 26
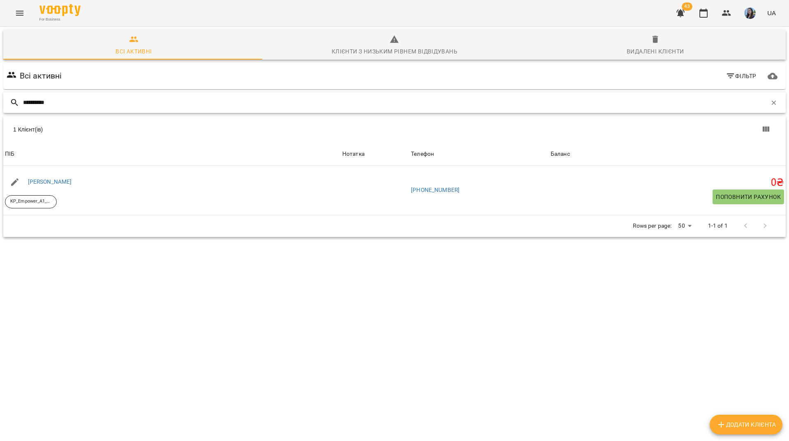
drag, startPoint x: 769, startPoint y: 101, endPoint x: 705, endPoint y: 85, distance: 66.4
click at [770, 101] on icon "button" at bounding box center [773, 102] width 7 height 7
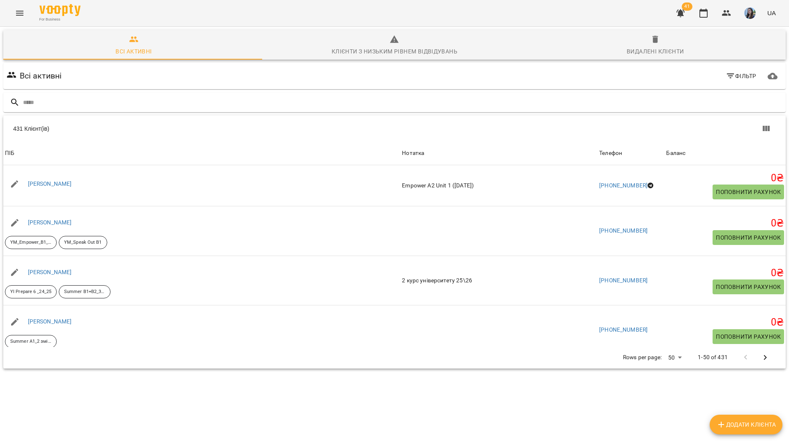
click at [239, 98] on input "text" at bounding box center [402, 103] width 759 height 14
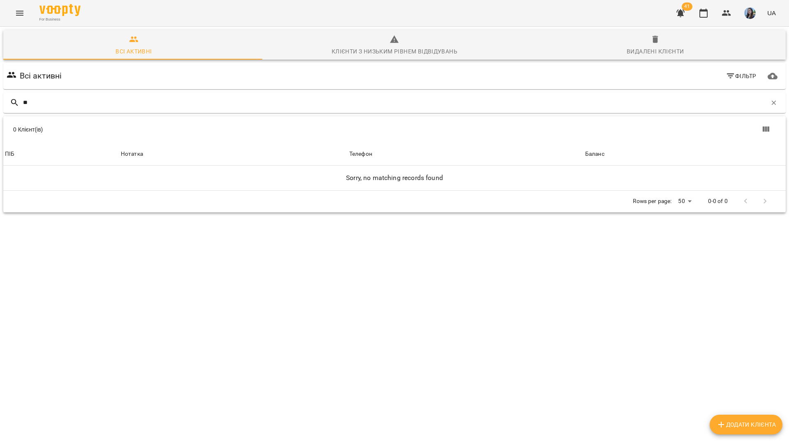
type input "*"
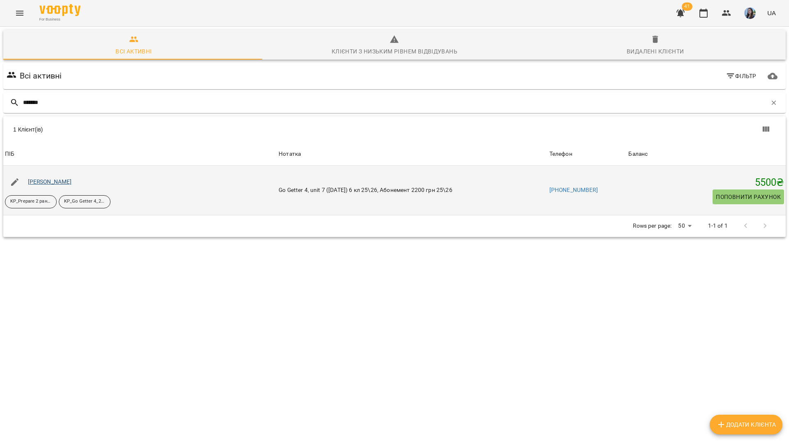
type input "*******"
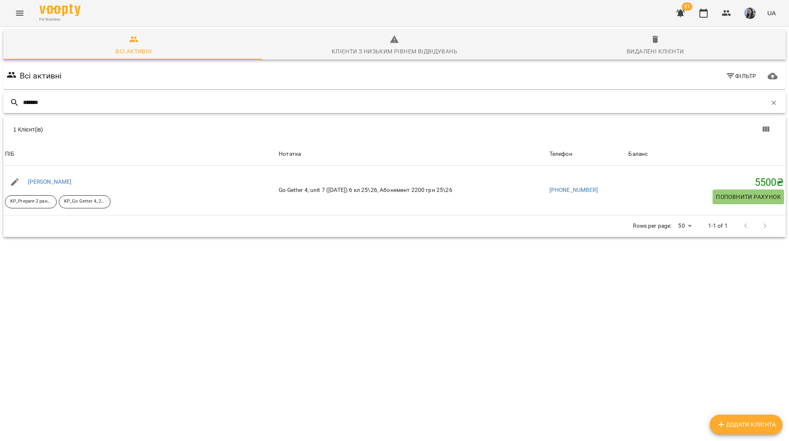
drag, startPoint x: 231, startPoint y: 103, endPoint x: 343, endPoint y: 88, distance: 112.2
click at [237, 100] on input "*******" at bounding box center [394, 103] width 743 height 14
click at [770, 99] on icon "button" at bounding box center [773, 102] width 7 height 7
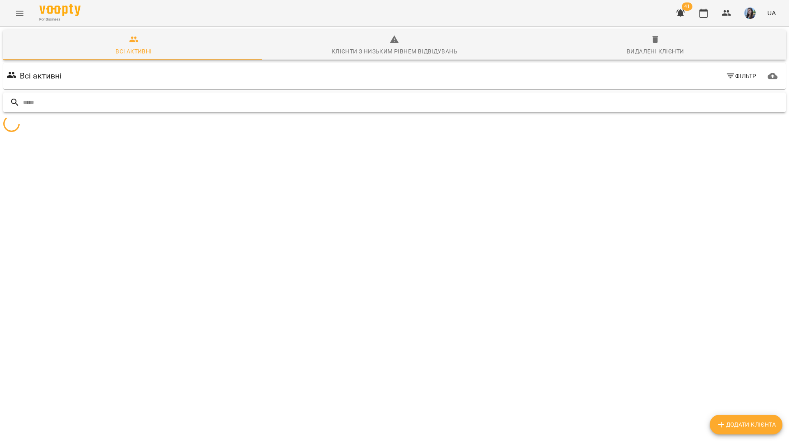
click at [722, 102] on input "text" at bounding box center [402, 103] width 759 height 14
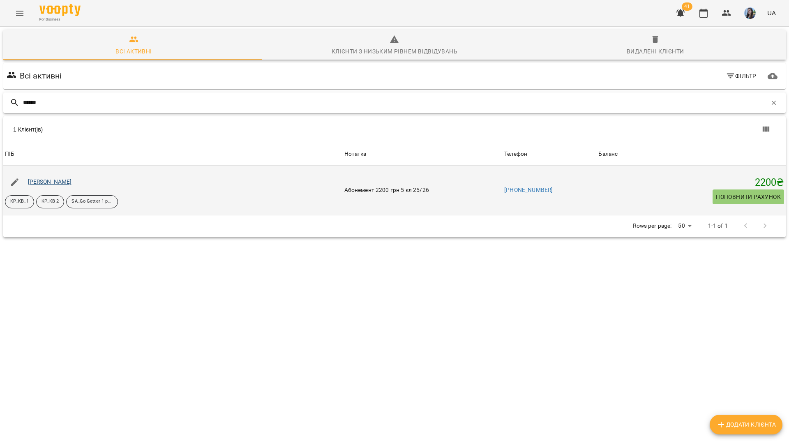
type input "*****"
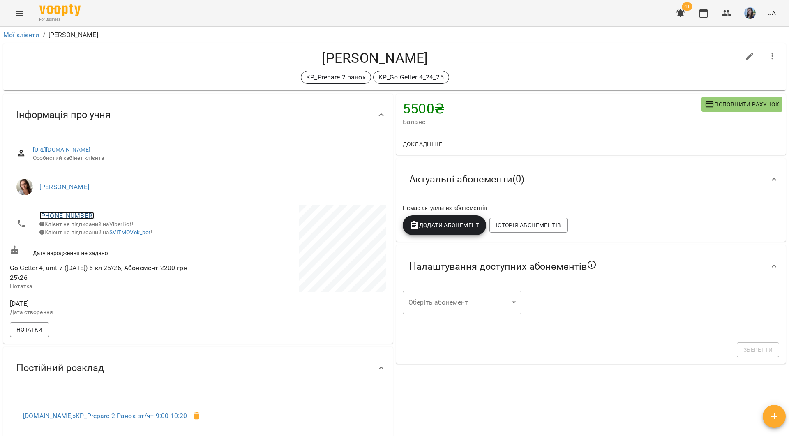
click at [72, 214] on link "[PHONE_NUMBER]" at bounding box center [66, 216] width 55 height 8
click at [99, 230] on img at bounding box center [100, 231] width 12 height 12
click at [145, 64] on h4 "Кожушок Анастасія" at bounding box center [375, 58] width 730 height 17
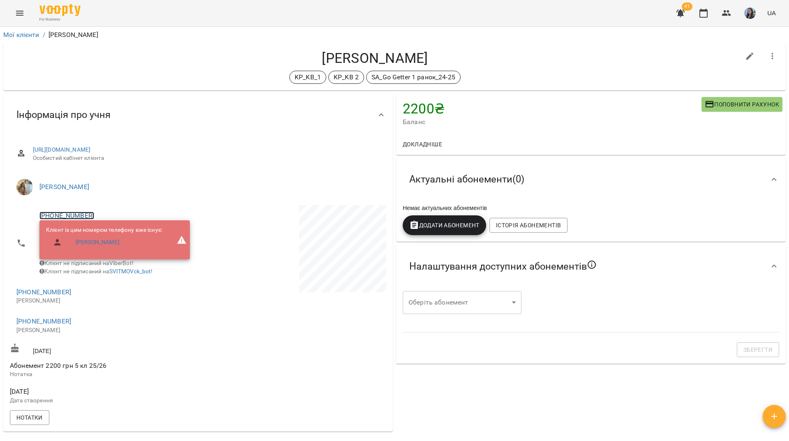
click at [65, 212] on link "[PHONE_NUMBER]" at bounding box center [66, 216] width 55 height 8
click at [98, 233] on img at bounding box center [100, 231] width 12 height 12
